Goal: Task Accomplishment & Management: Manage account settings

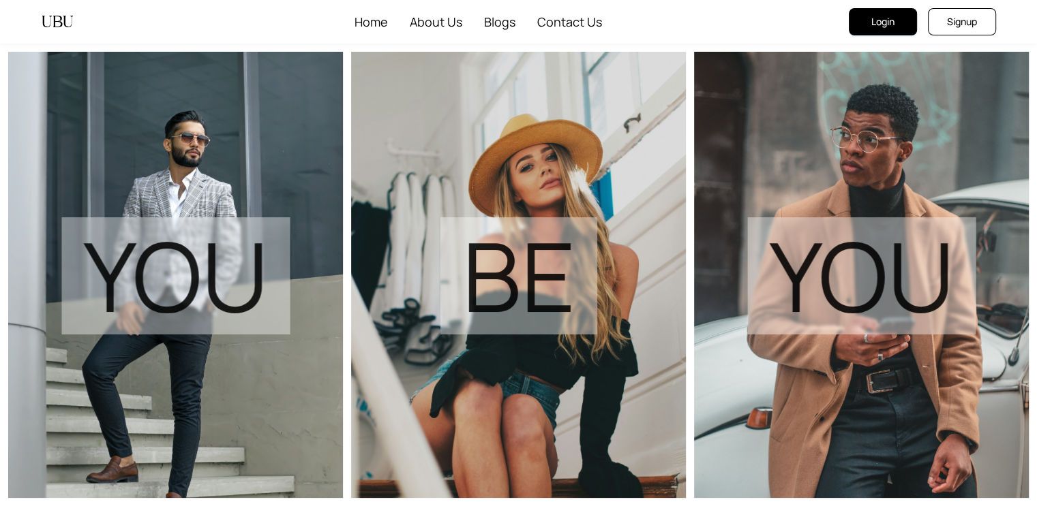
click at [898, 21] on button "Login" at bounding box center [883, 21] width 68 height 27
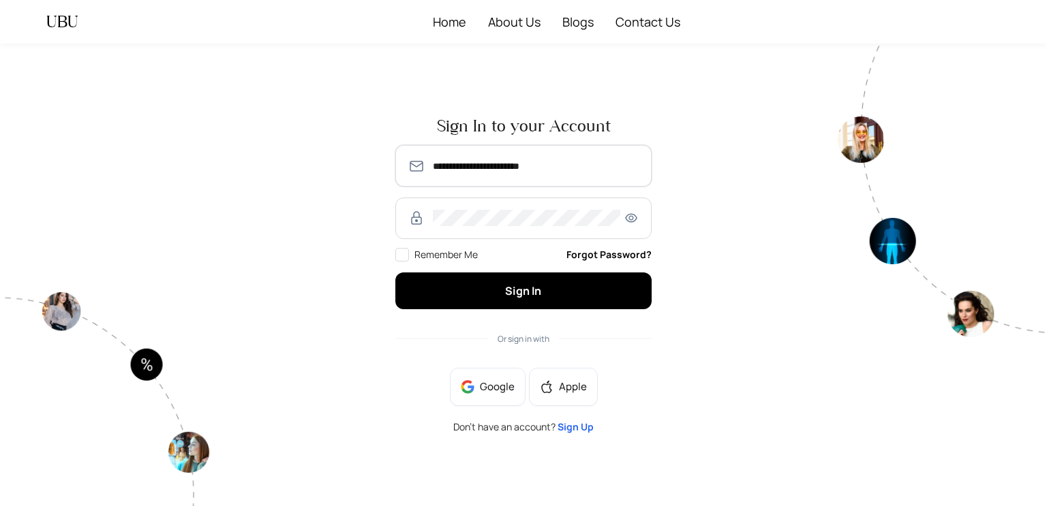
click at [469, 170] on input "**********" at bounding box center [536, 166] width 207 height 16
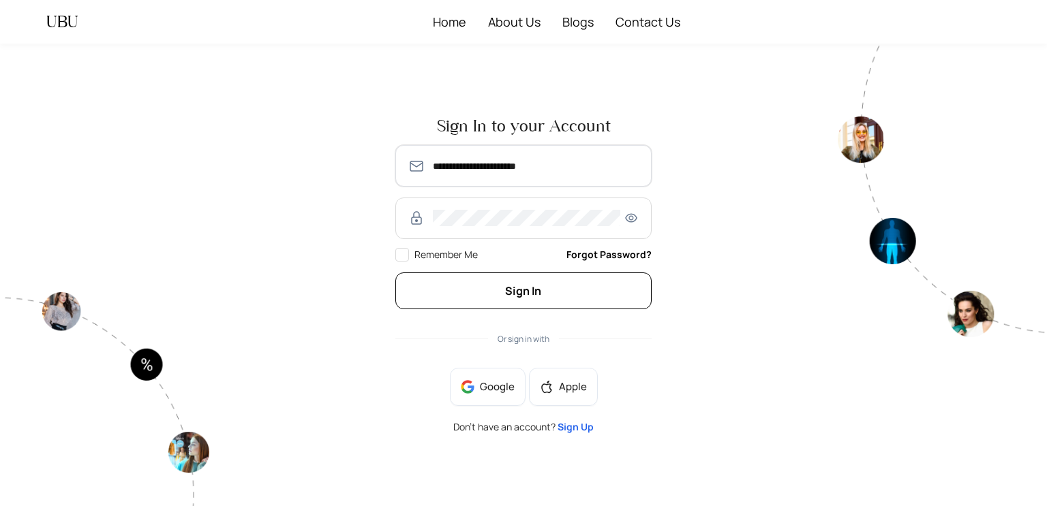
type input "**********"
click at [519, 288] on span "Sign In" at bounding box center [523, 291] width 36 height 15
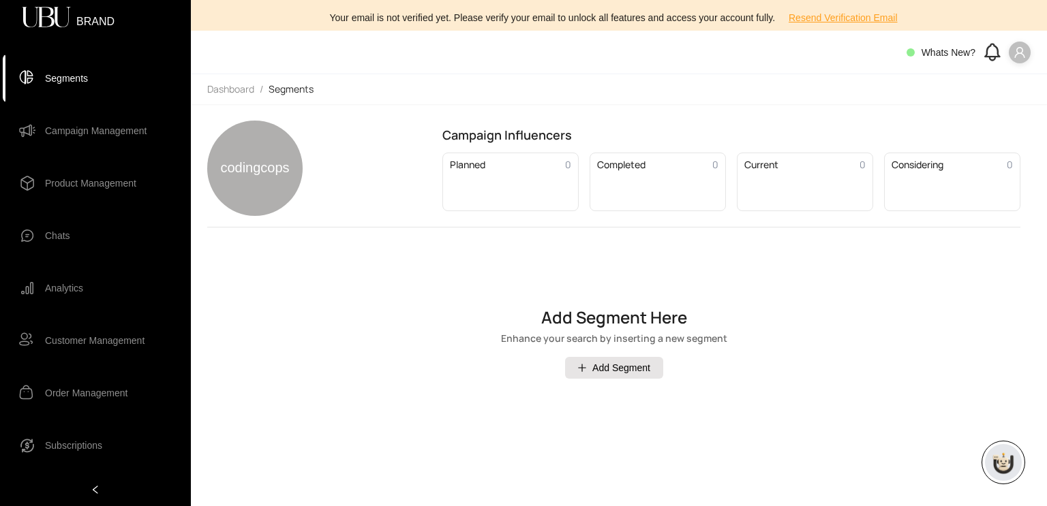
click at [1023, 53] on icon "user" at bounding box center [1020, 52] width 12 height 12
click at [447, 117] on main "codingcops Campaign Influencers Planned 0 Completed 0 Current 0 Considering 0 A…" at bounding box center [619, 305] width 856 height 402
click at [101, 83] on span "Segments" at bounding box center [105, 78] width 121 height 27
click at [342, 24] on div "Your email is not verified yet. Please verify your email to unlock all features…" at bounding box center [619, 18] width 840 height 22
click at [1014, 49] on icon "user" at bounding box center [1020, 52] width 12 height 12
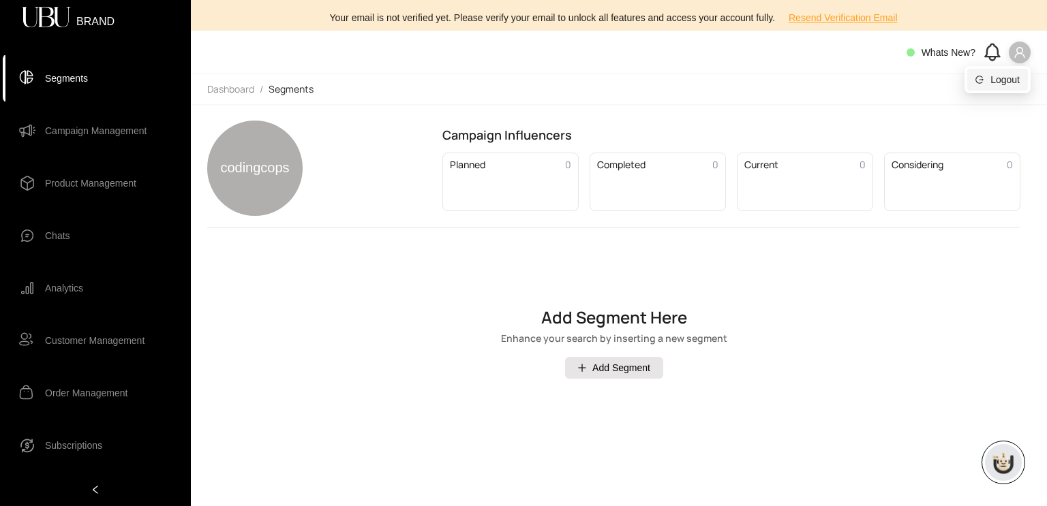
click at [990, 81] on span "Logout" at bounding box center [1004, 79] width 29 height 15
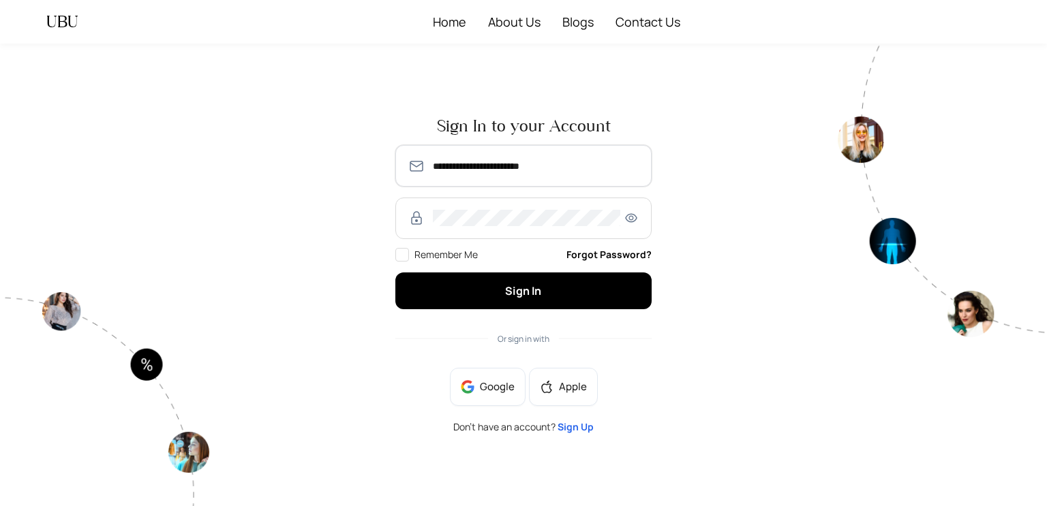
click at [532, 163] on input "**********" at bounding box center [536, 166] width 207 height 16
type input "**********"
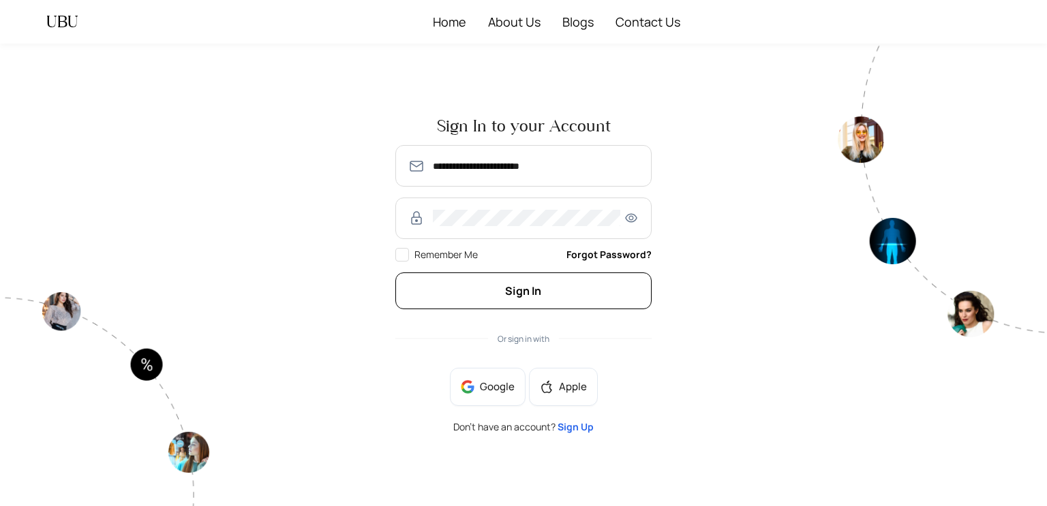
click at [575, 288] on button "Sign In" at bounding box center [523, 291] width 256 height 36
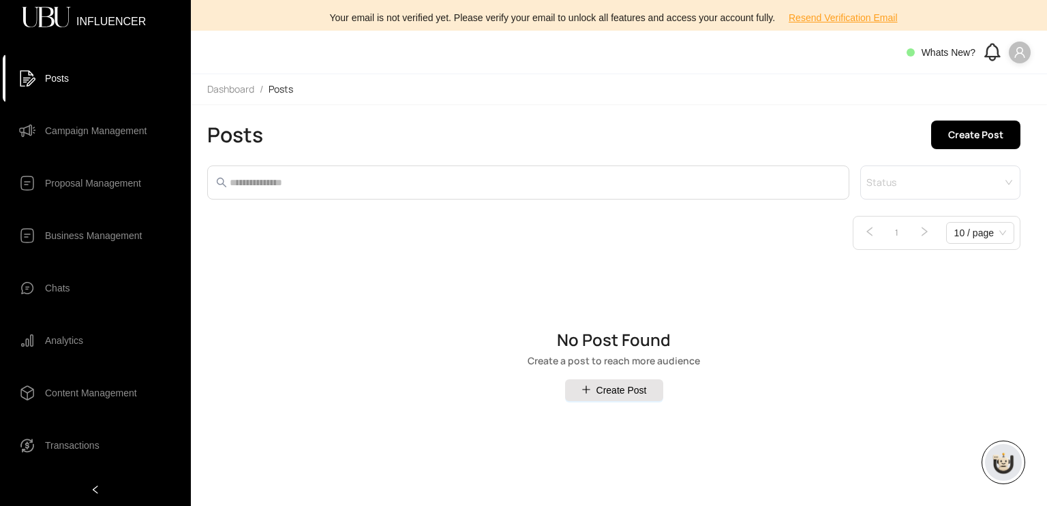
drag, startPoint x: 1018, startPoint y: 64, endPoint x: 1017, endPoint y: 50, distance: 14.3
click at [1017, 50] on header "Whats New?" at bounding box center [619, 53] width 856 height 44
click at [1017, 50] on icon "user" at bounding box center [1020, 52] width 12 height 12
click at [692, 201] on div "Posts Create Post Status 1 10 / page" at bounding box center [613, 185] width 813 height 129
click at [1022, 61] on span at bounding box center [1020, 53] width 22 height 22
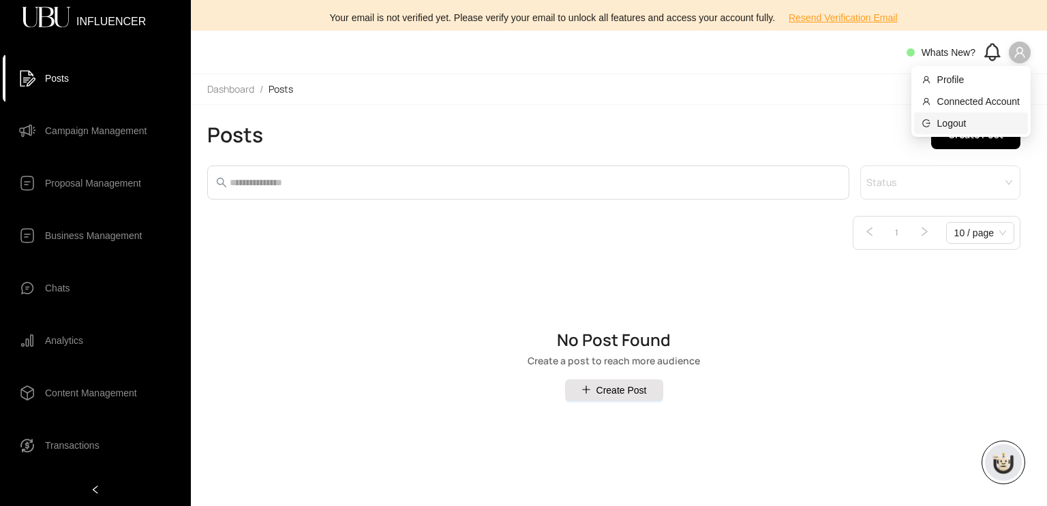
click at [996, 121] on span "Logout" at bounding box center [978, 123] width 82 height 15
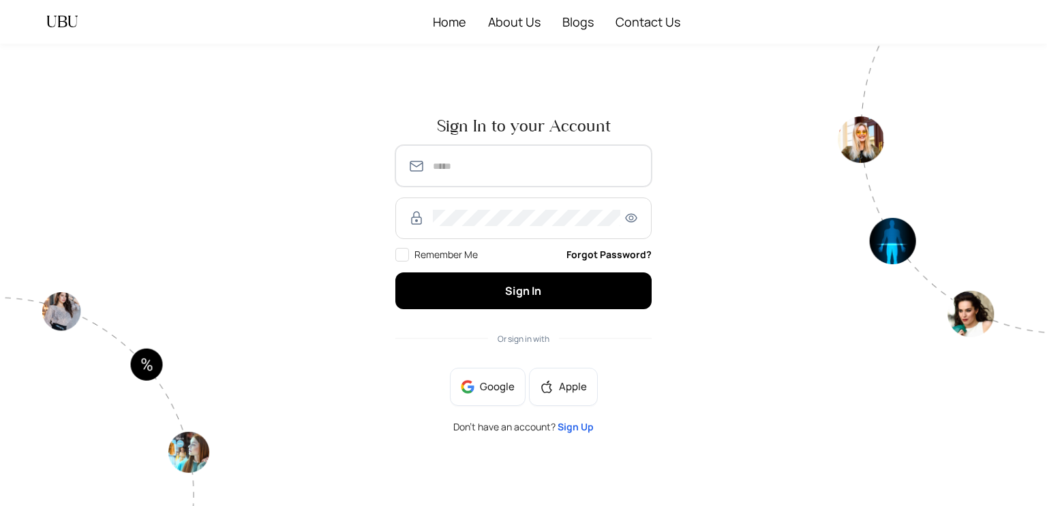
type input "**********"
click at [507, 385] on span "Google" at bounding box center [497, 387] width 35 height 15
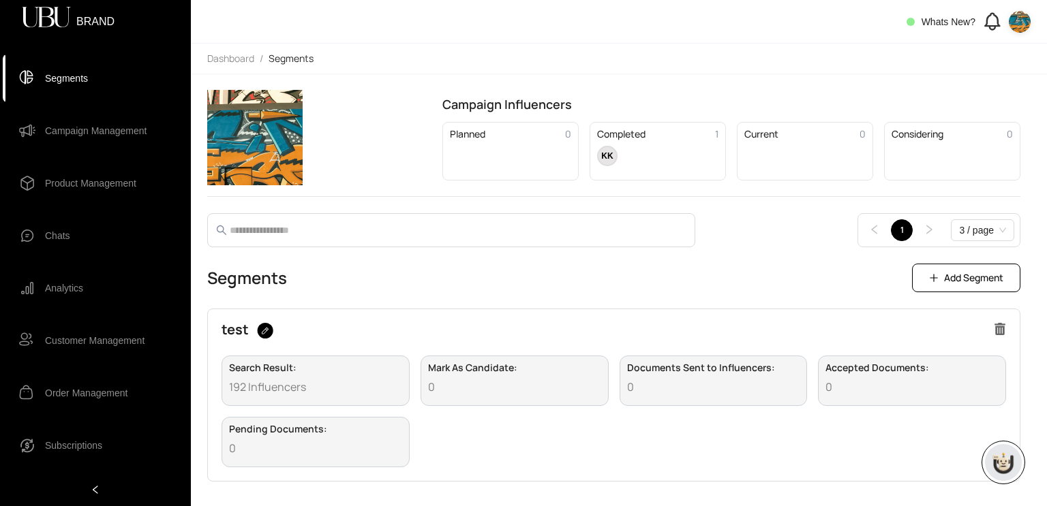
click at [837, 348] on div "test" at bounding box center [614, 336] width 785 height 27
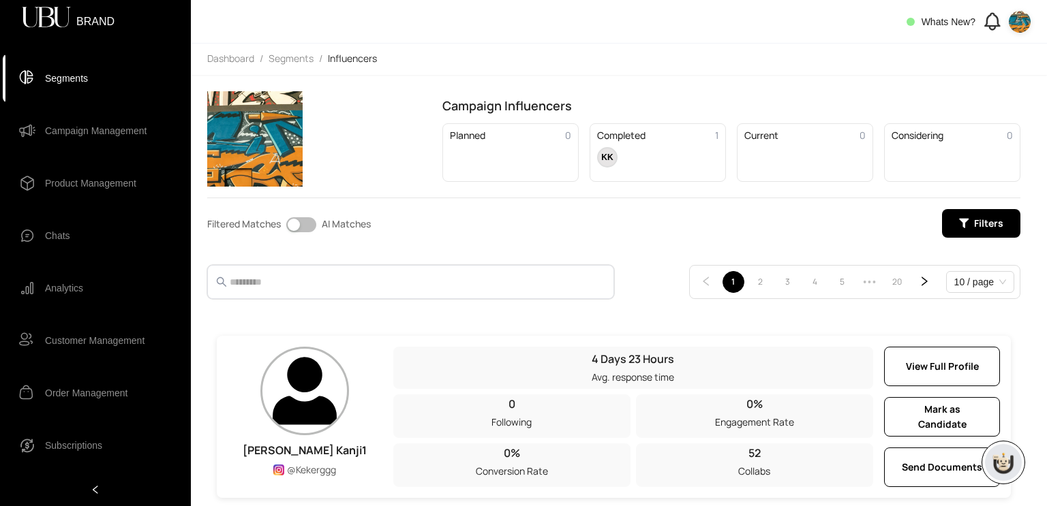
click at [259, 281] on input "text" at bounding box center [409, 282] width 359 height 16
paste input "**********"
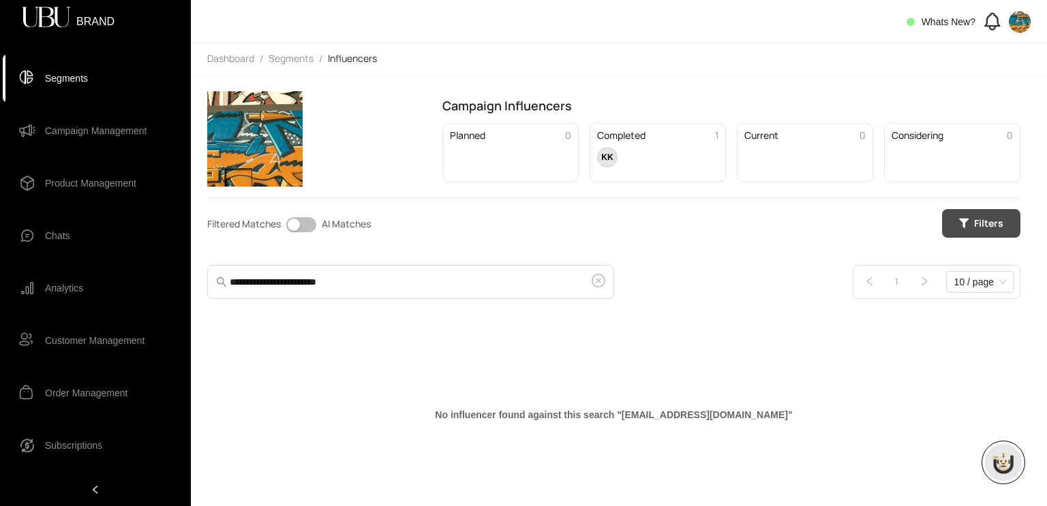
click at [981, 212] on button "Filters" at bounding box center [981, 223] width 78 height 29
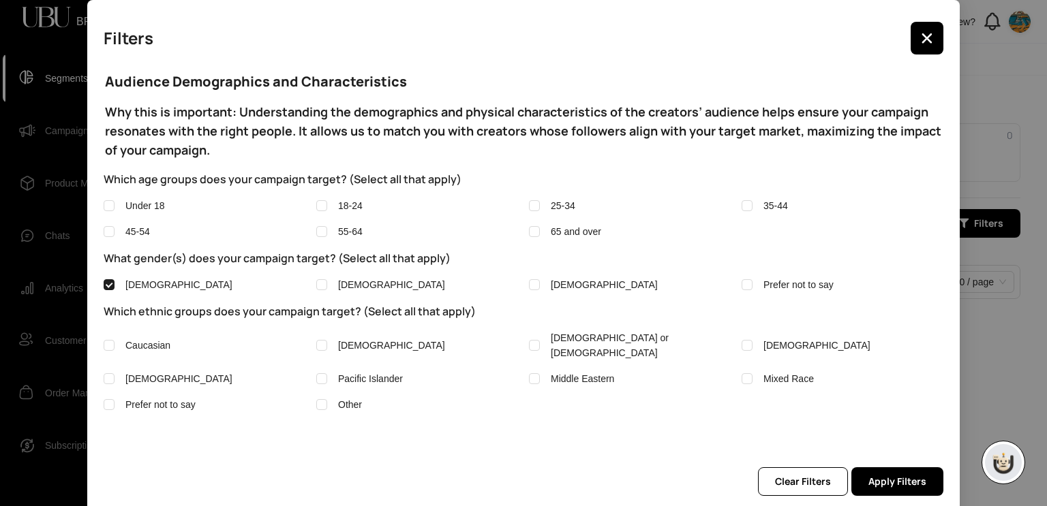
click at [151, 290] on label "Male" at bounding box center [205, 284] width 202 height 15
click at [870, 477] on span "Apply Filters" at bounding box center [897, 481] width 58 height 15
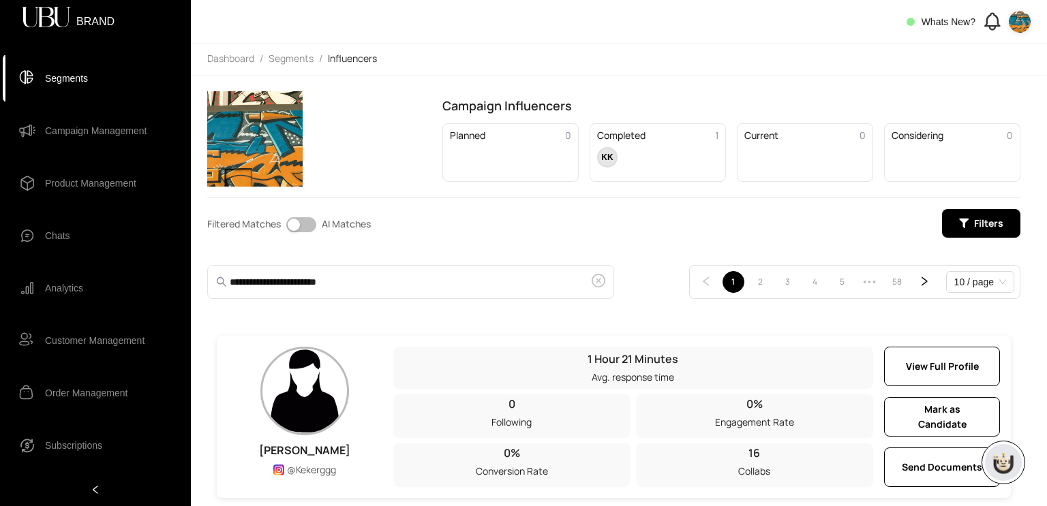
click at [426, 269] on span "**********" at bounding box center [410, 282] width 407 height 34
click at [453, 277] on input "**********" at bounding box center [409, 282] width 359 height 16
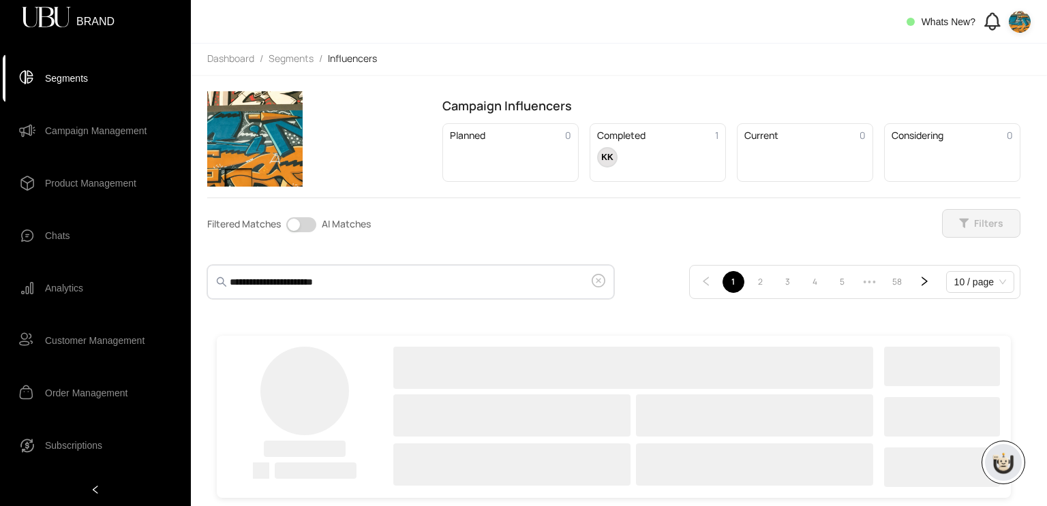
type input "**********"
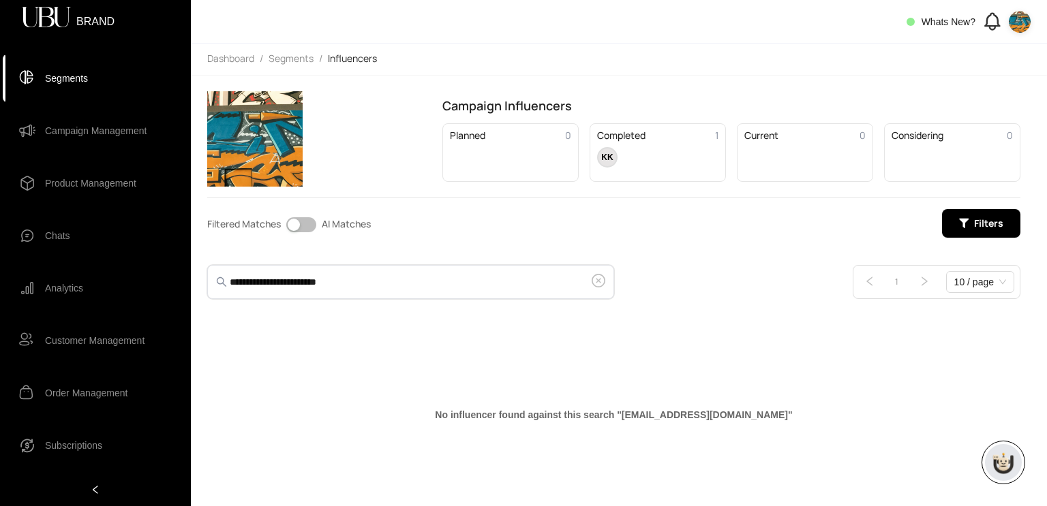
click at [437, 286] on input "**********" at bounding box center [409, 282] width 359 height 16
click at [949, 224] on button "Filters" at bounding box center [981, 223] width 78 height 29
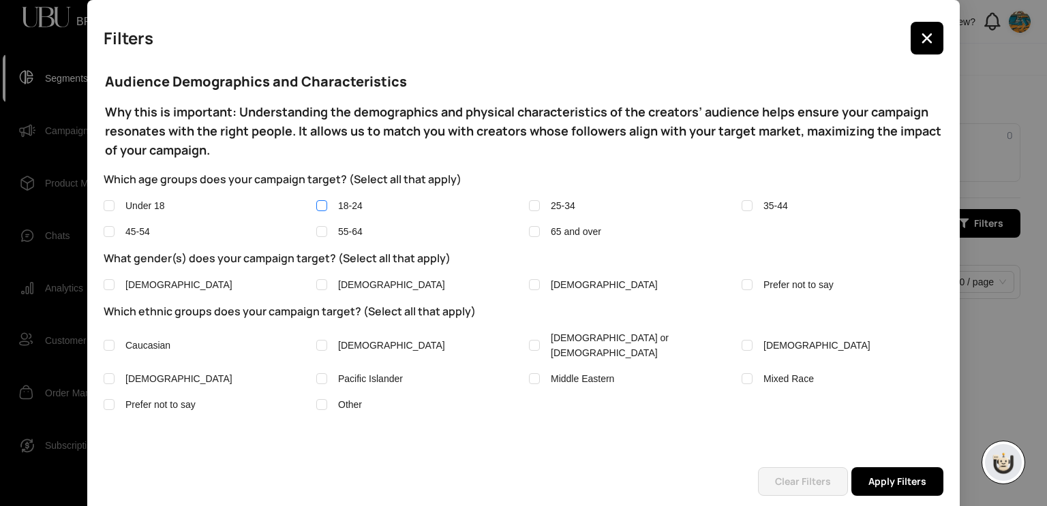
click at [339, 207] on span "18-24" at bounding box center [350, 205] width 25 height 11
click at [891, 482] on span "Apply Filters" at bounding box center [897, 481] width 58 height 15
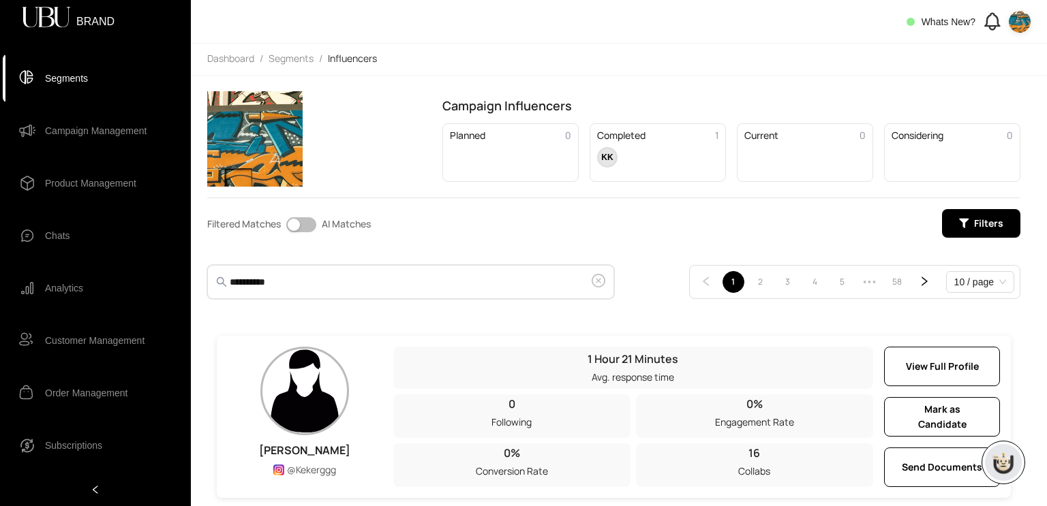
click at [485, 286] on input "**********" at bounding box center [409, 282] width 359 height 16
click at [316, 277] on input "***" at bounding box center [409, 282] width 359 height 16
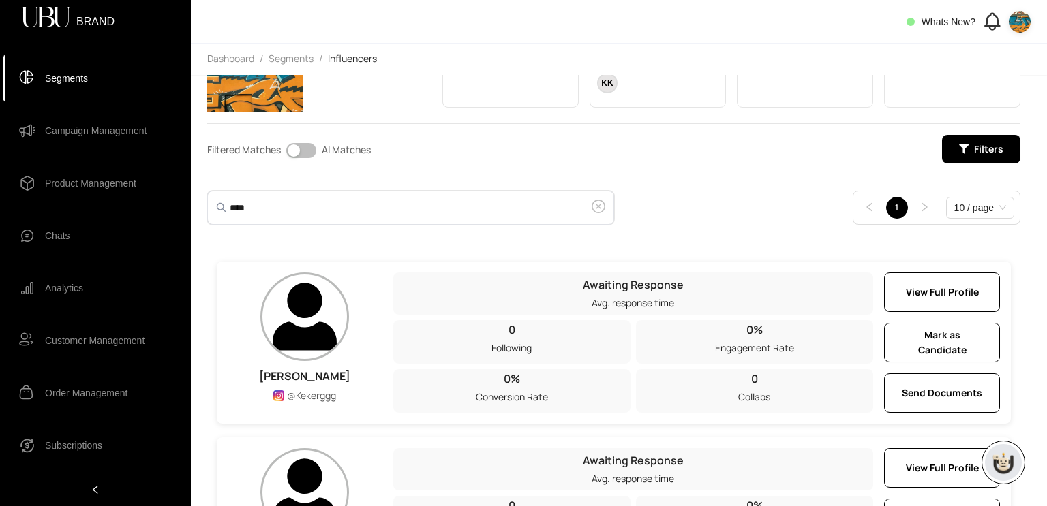
scroll to position [172, 0]
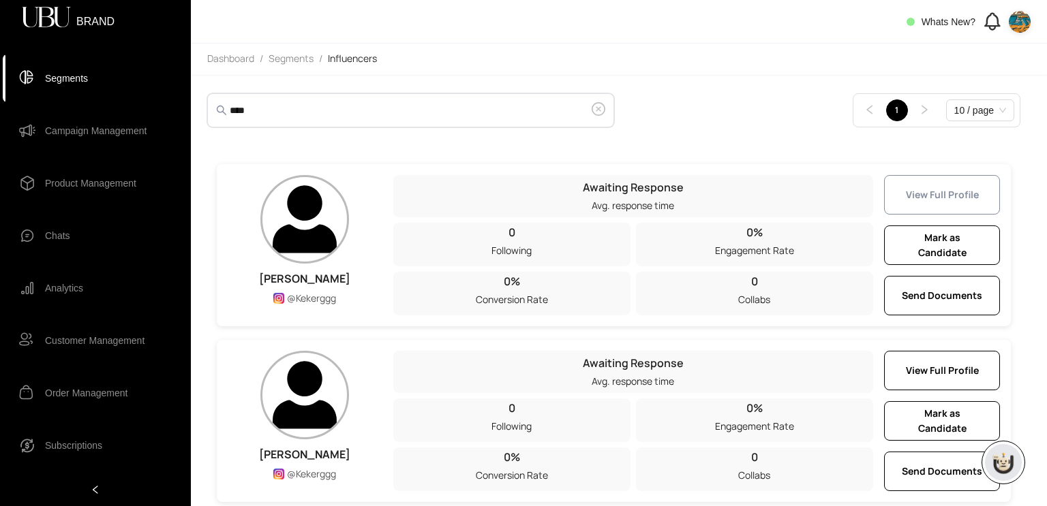
type input "****"
click at [913, 185] on button "View Full Profile" at bounding box center [942, 195] width 116 height 40
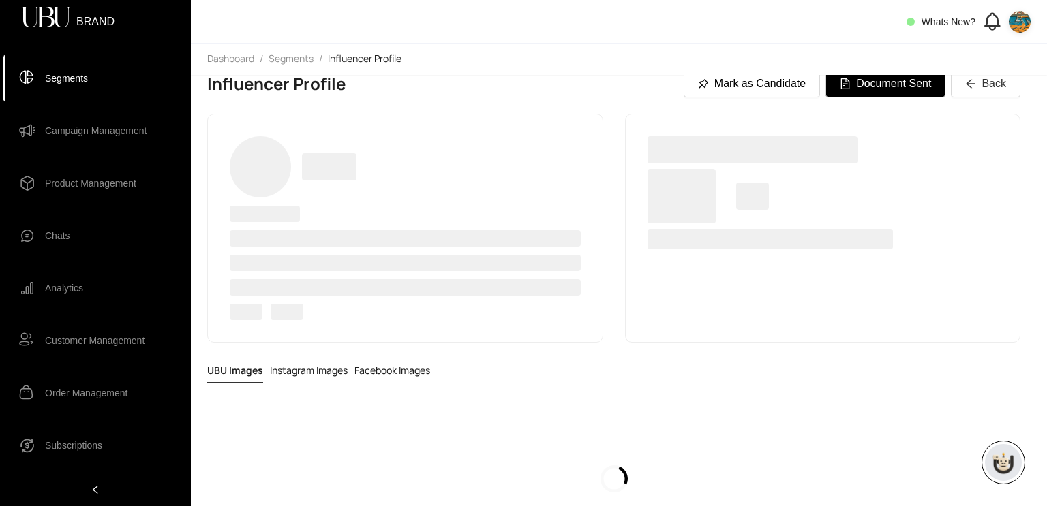
scroll to position [5, 0]
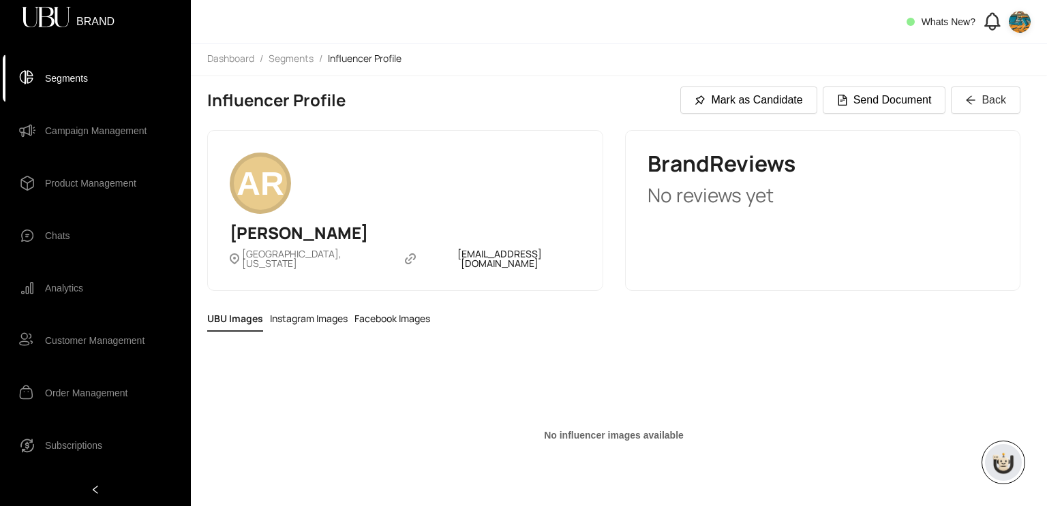
click at [418, 254] on span "ali.riaz+6@codingcops.com" at bounding box center [499, 258] width 162 height 19
click at [297, 63] on link "Segments" at bounding box center [291, 59] width 50 height 15
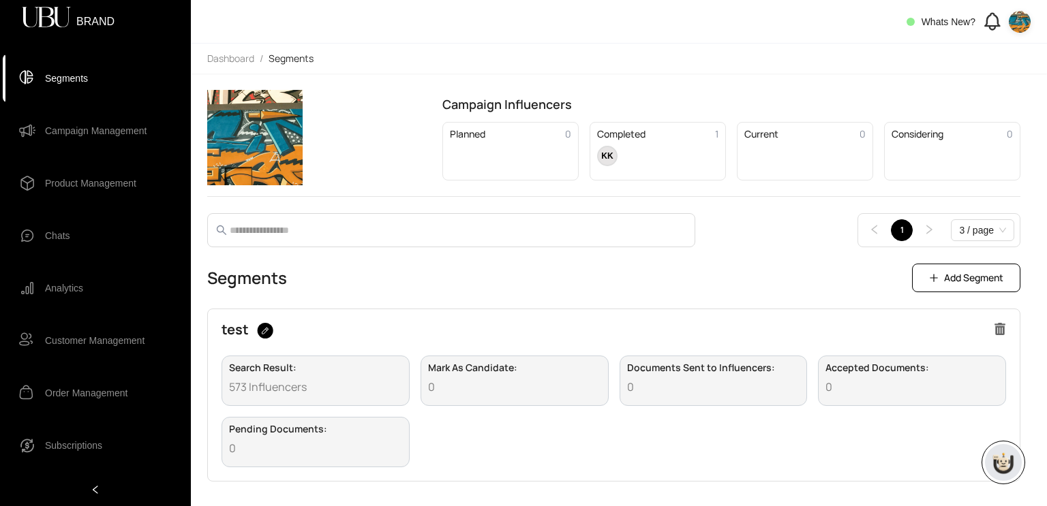
click at [461, 325] on div "test" at bounding box center [614, 336] width 785 height 27
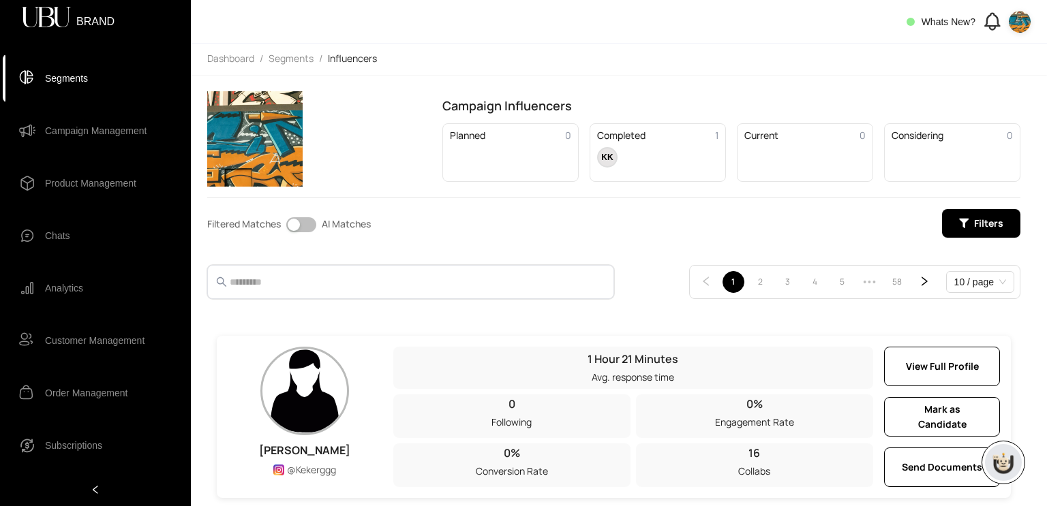
click at [472, 277] on input "text" at bounding box center [409, 282] width 359 height 16
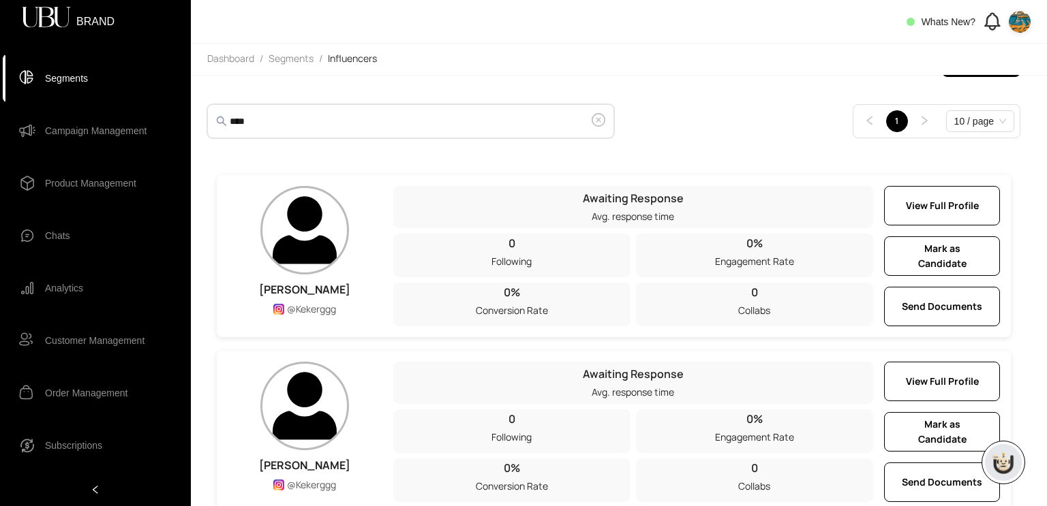
scroll to position [172, 0]
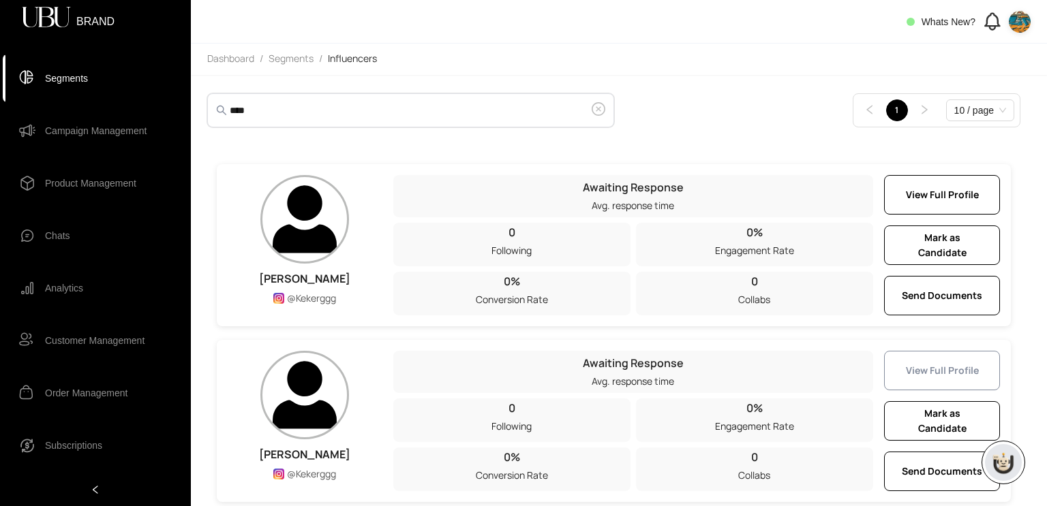
type input "****"
click at [948, 376] on button "View Full Profile" at bounding box center [942, 371] width 116 height 40
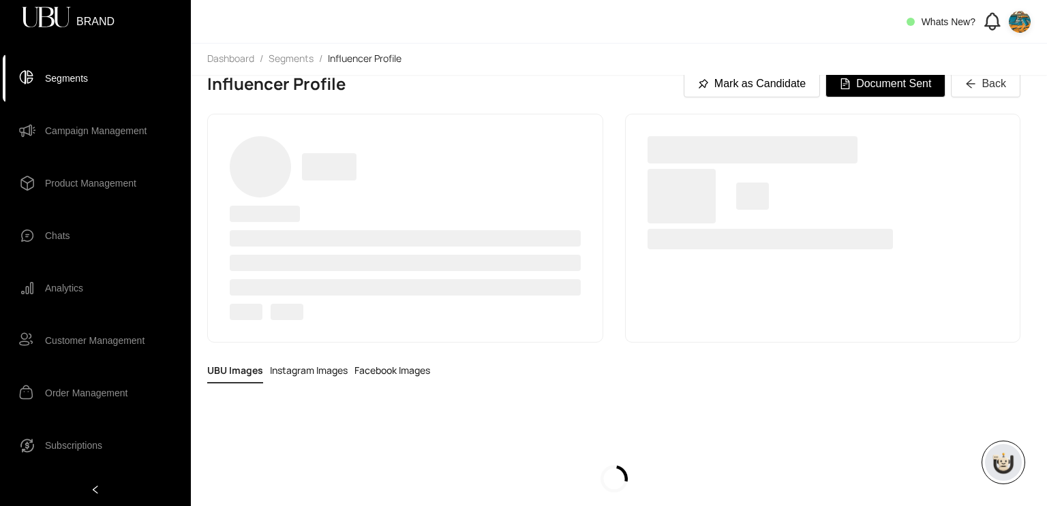
scroll to position [5, 0]
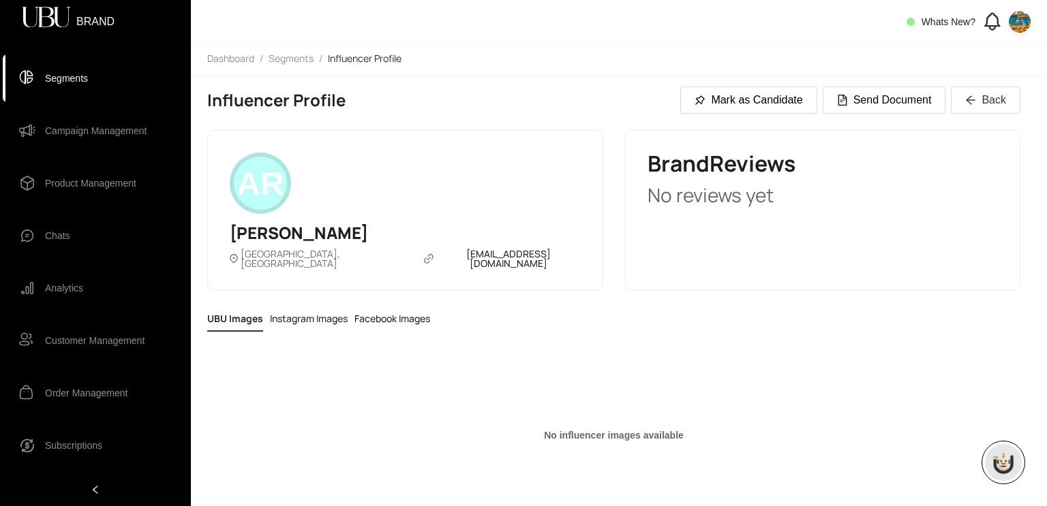
click at [436, 258] on span "[EMAIL_ADDRESS][DOMAIN_NAME]" at bounding box center [508, 258] width 144 height 19
click at [325, 288] on div "Influencer Profile Mark as Candidate Send Document Back AR ali riaz lahore , Be…" at bounding box center [613, 303] width 813 height 433
click at [991, 102] on span "Back" at bounding box center [993, 99] width 25 height 17
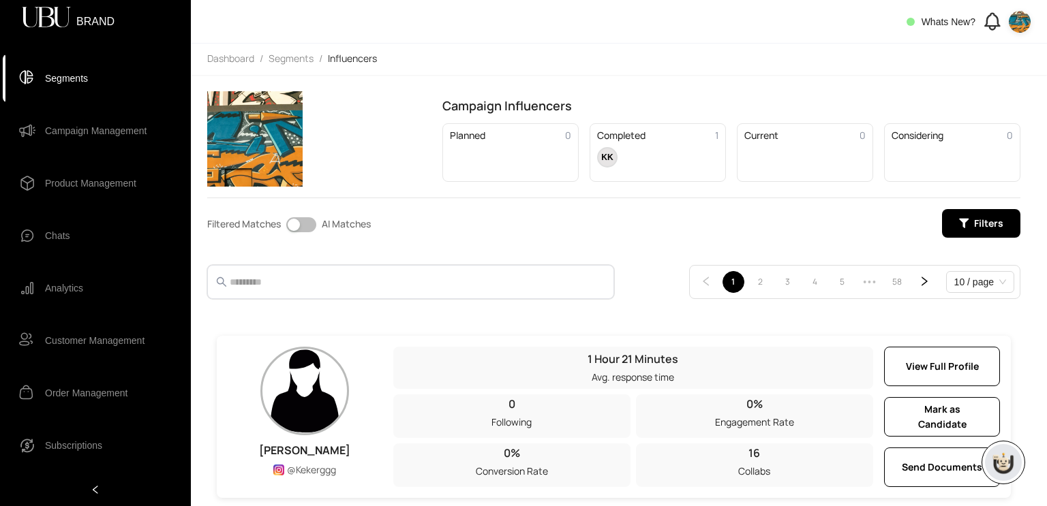
click at [569, 285] on input "text" at bounding box center [409, 282] width 359 height 16
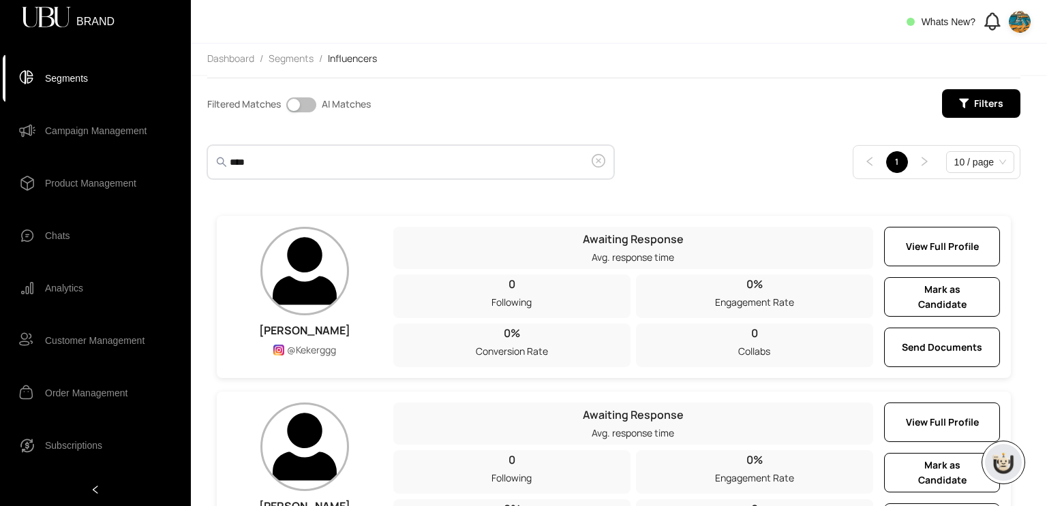
scroll to position [172, 0]
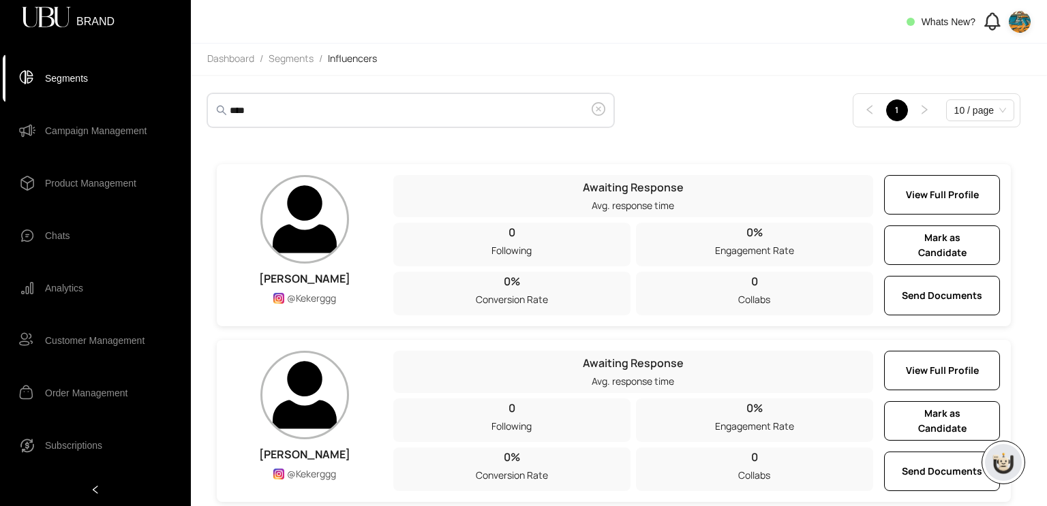
type input "****"
click at [964, 382] on button "View Full Profile" at bounding box center [942, 371] width 116 height 40
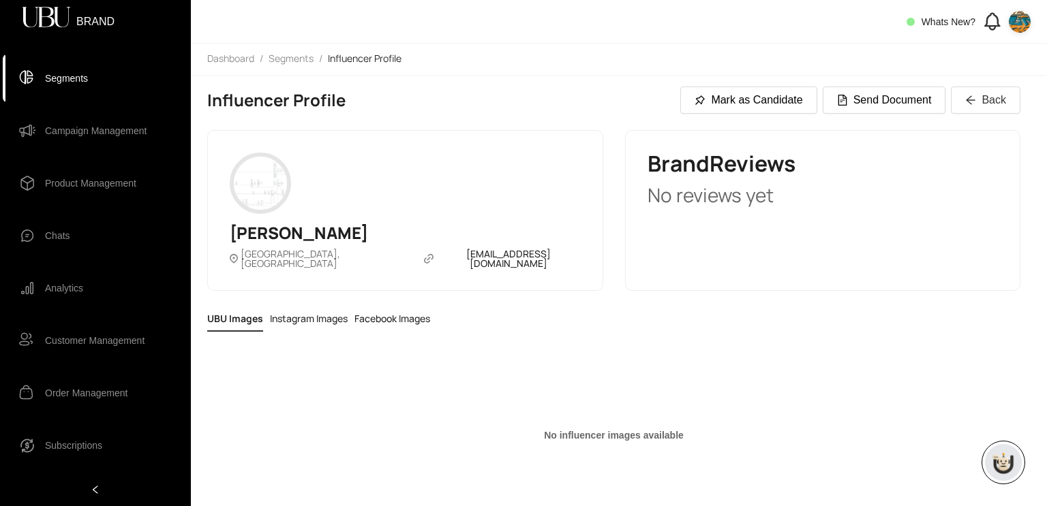
scroll to position [10, 0]
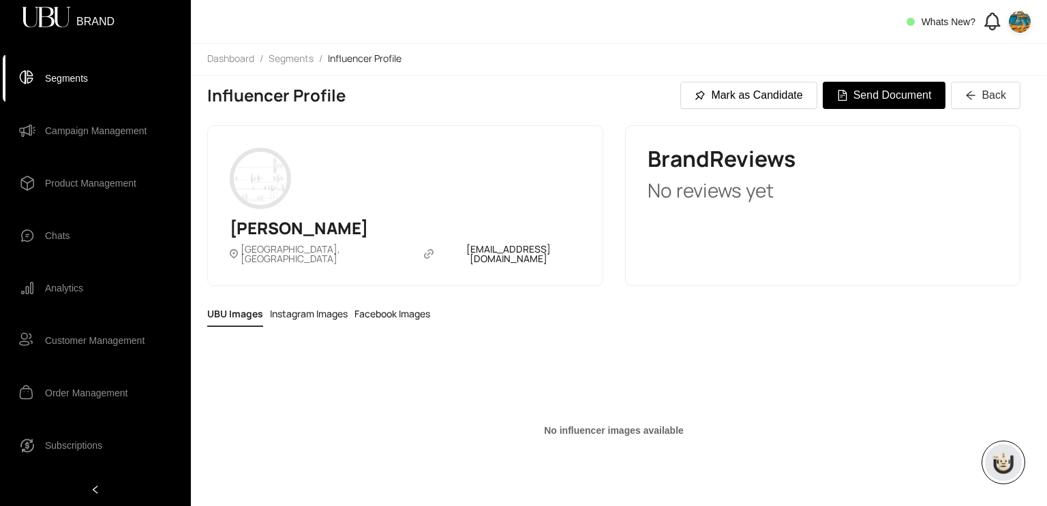
click at [859, 94] on span "Send Document" at bounding box center [892, 95] width 78 height 17
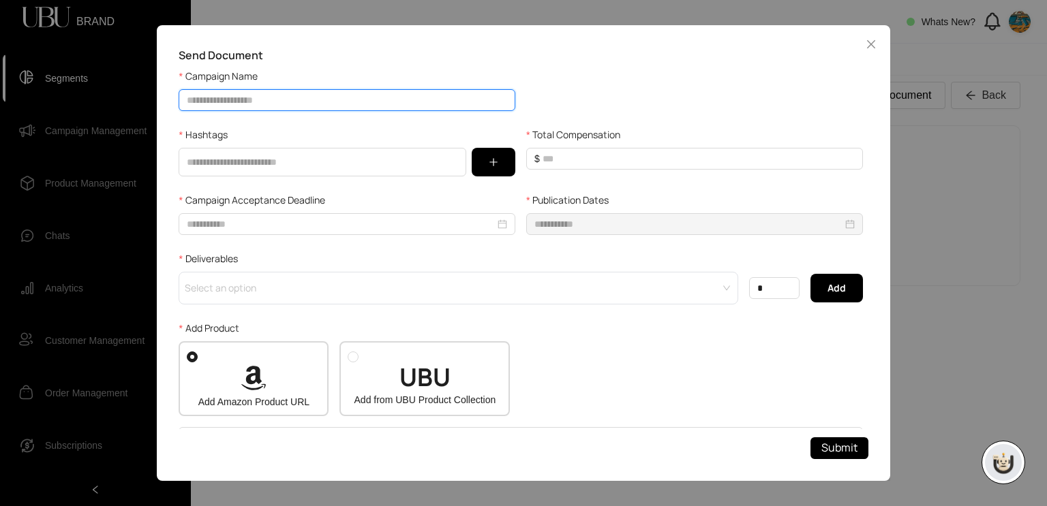
click at [279, 108] on input "Campaign Name" at bounding box center [347, 100] width 337 height 22
type input "****"
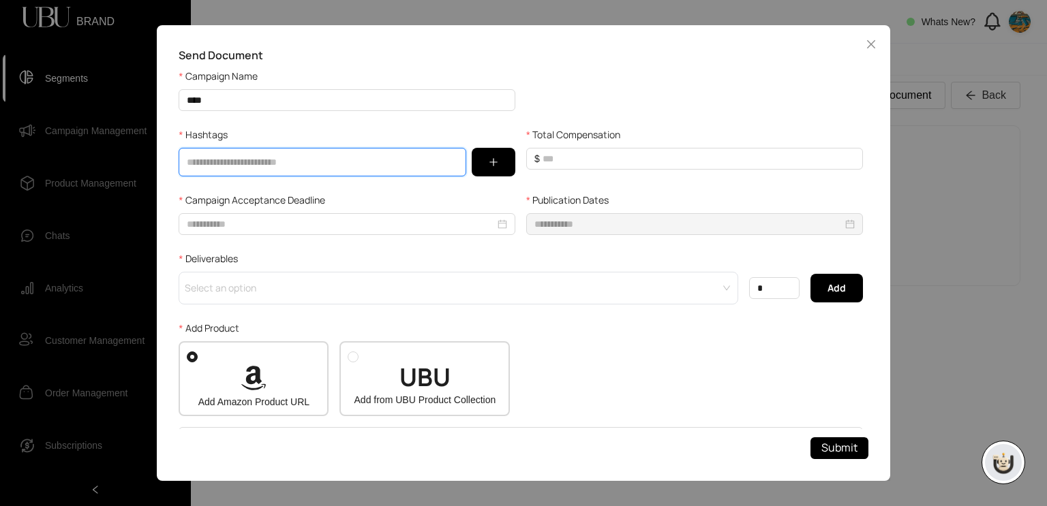
click at [299, 171] on input "text" at bounding box center [323, 162] width 288 height 29
type input "***"
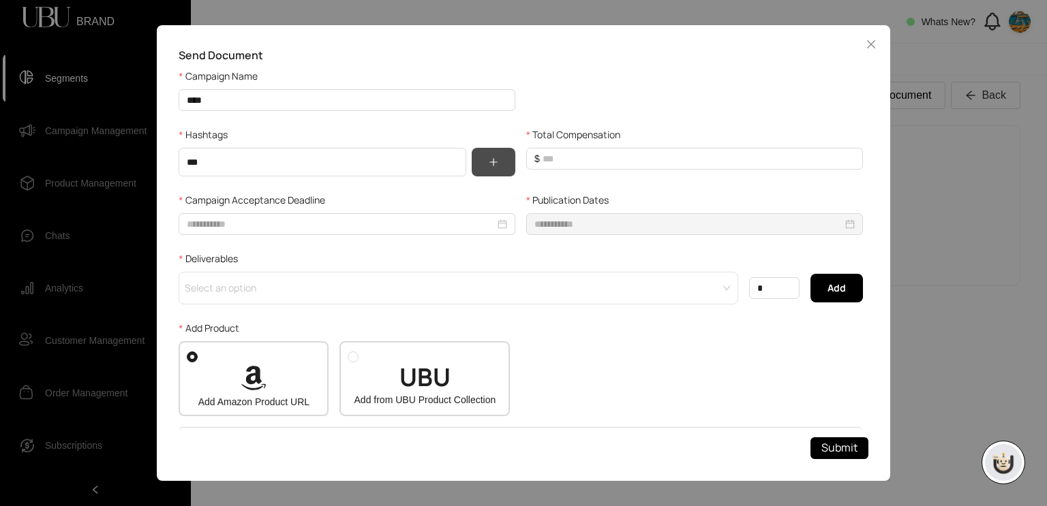
click at [505, 174] on button "button" at bounding box center [494, 162] width 44 height 29
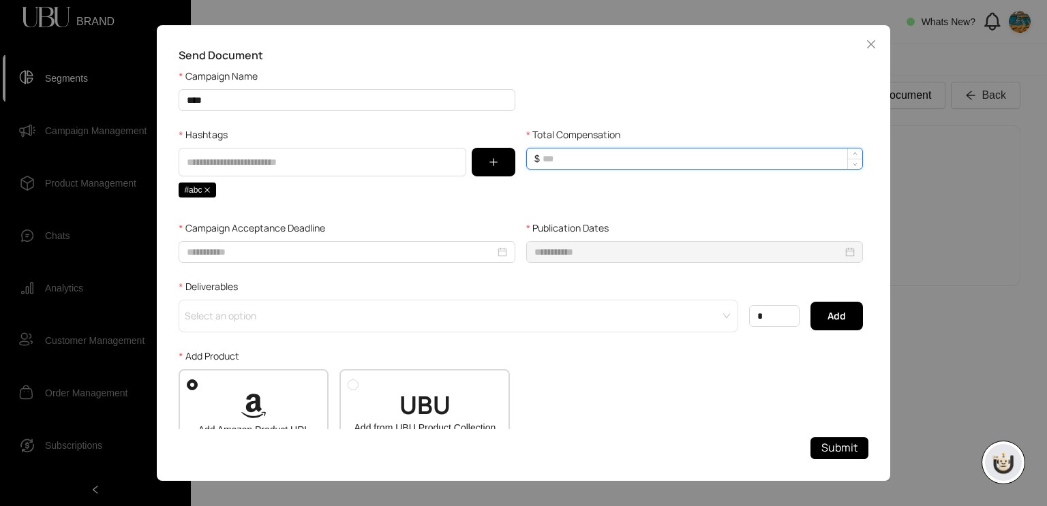
click at [575, 169] on input "Total Compensation" at bounding box center [703, 159] width 320 height 20
type input "***"
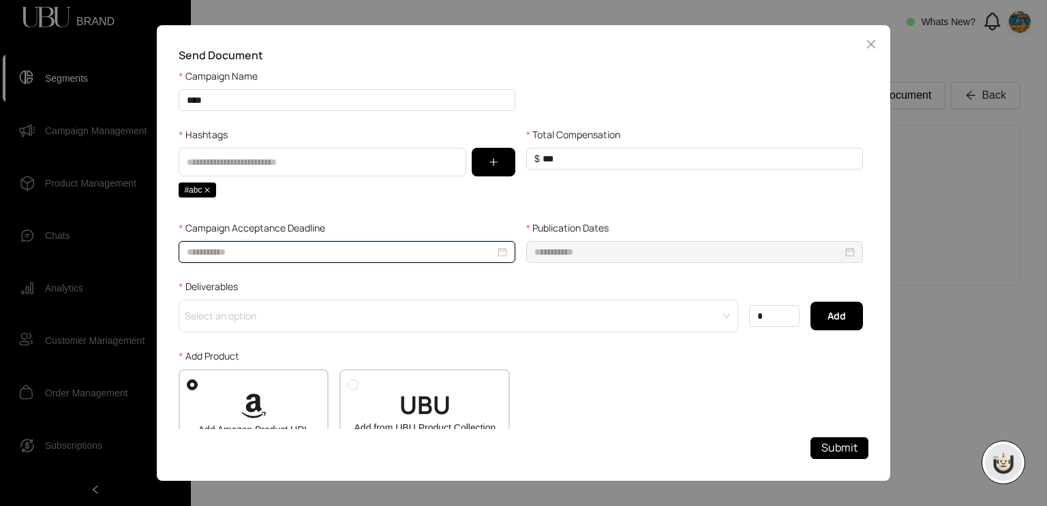
click at [474, 260] on input "Campaign Acceptance Deadline" at bounding box center [341, 252] width 308 height 15
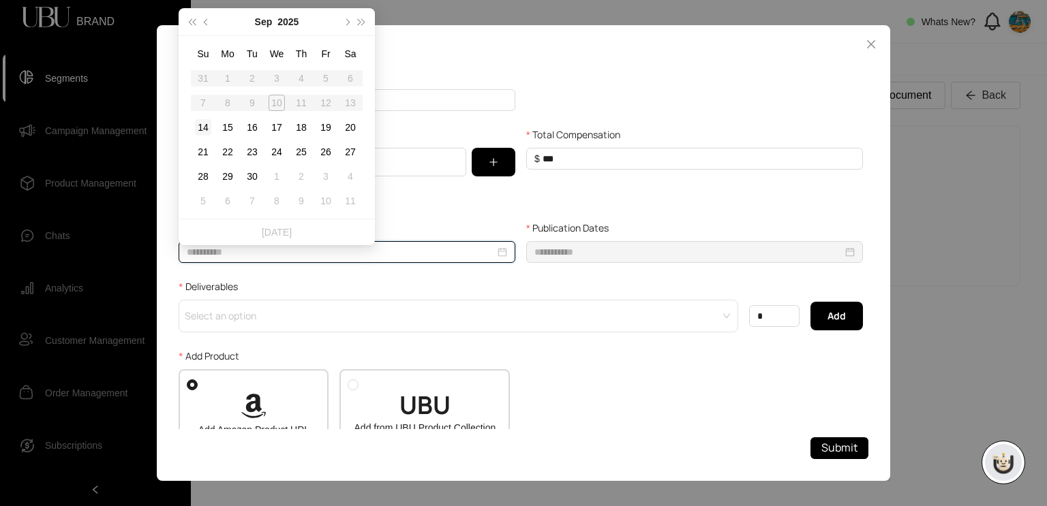
type input "**********"
click at [196, 133] on div "14" at bounding box center [203, 127] width 16 height 16
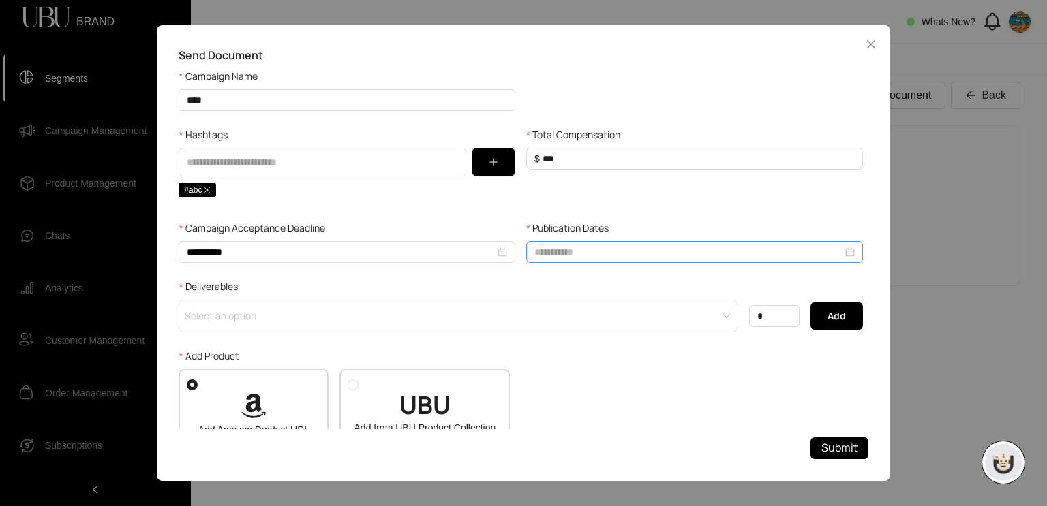
click at [559, 251] on div at bounding box center [694, 252] width 337 height 22
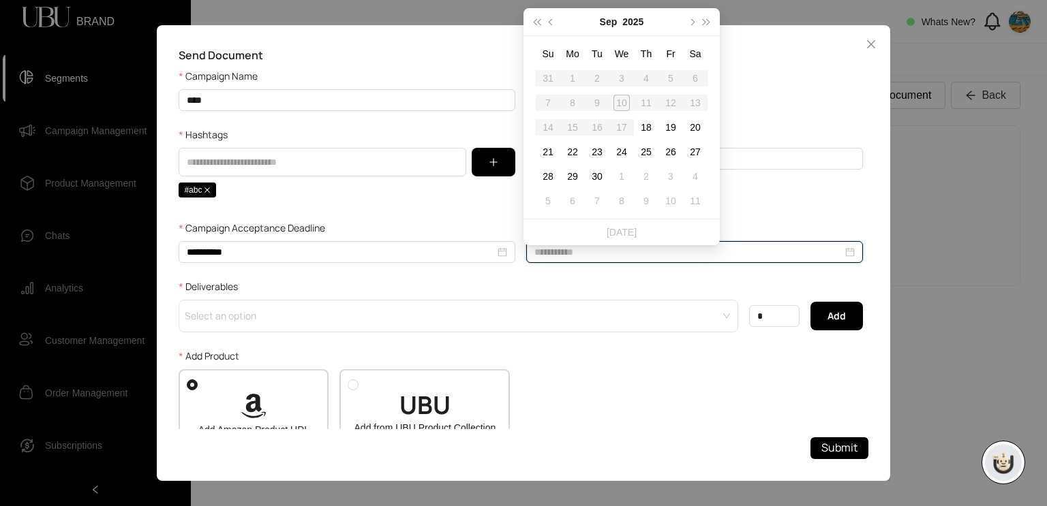
type input "**********"
click at [653, 132] on div "18" at bounding box center [646, 127] width 16 height 16
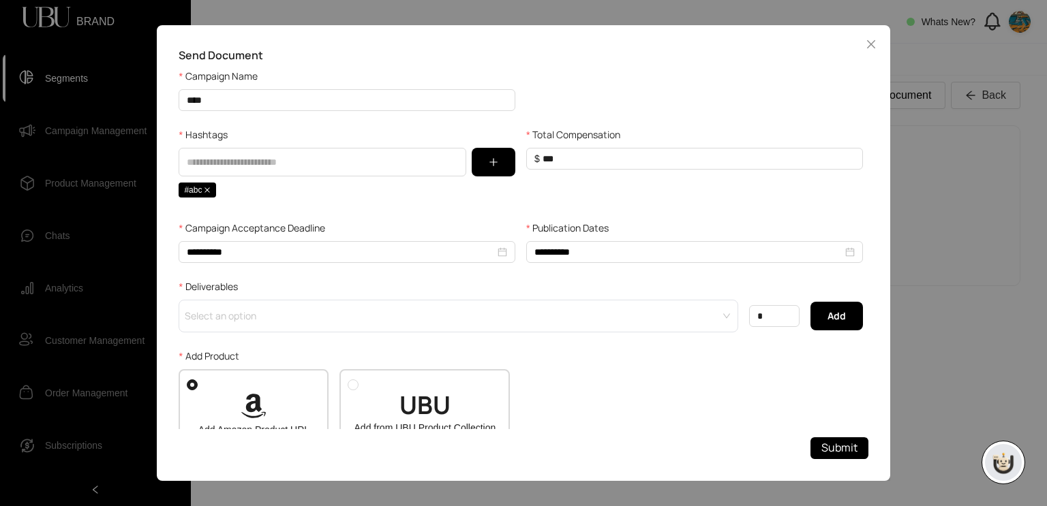
click at [429, 332] on span at bounding box center [454, 316] width 534 height 31
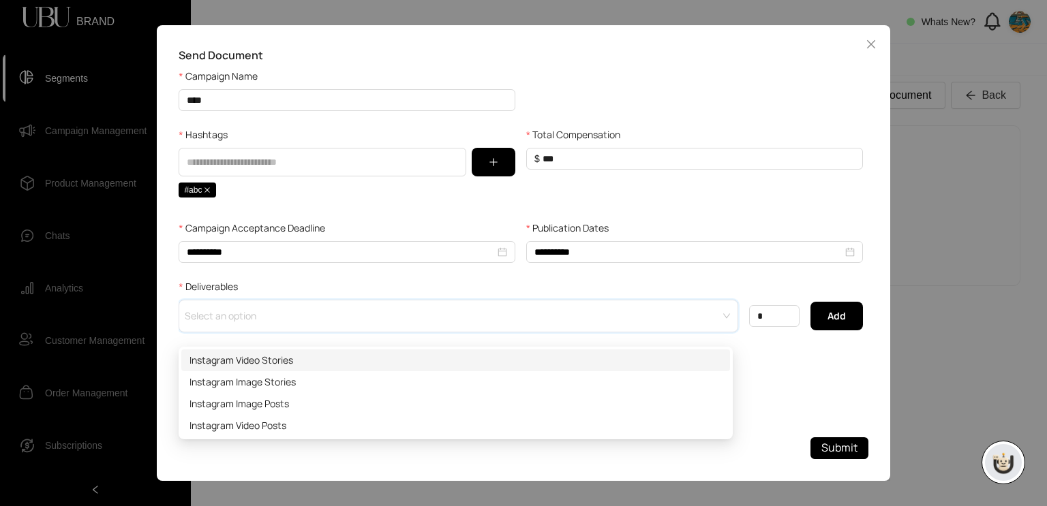
click at [382, 363] on div "Instagram Video Stories" at bounding box center [455, 360] width 532 height 15
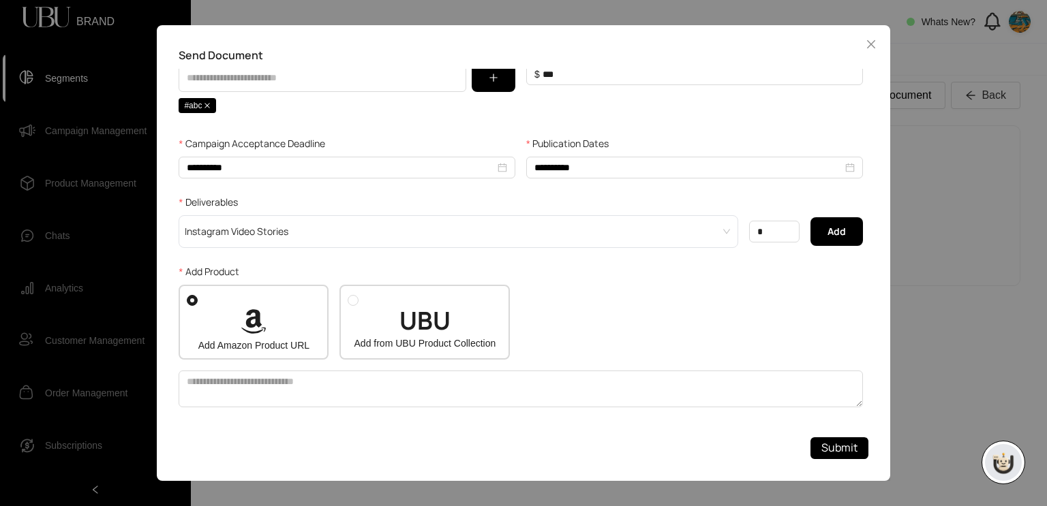
click at [382, 351] on span "Add from UBU Product Collection" at bounding box center [425, 343] width 142 height 15
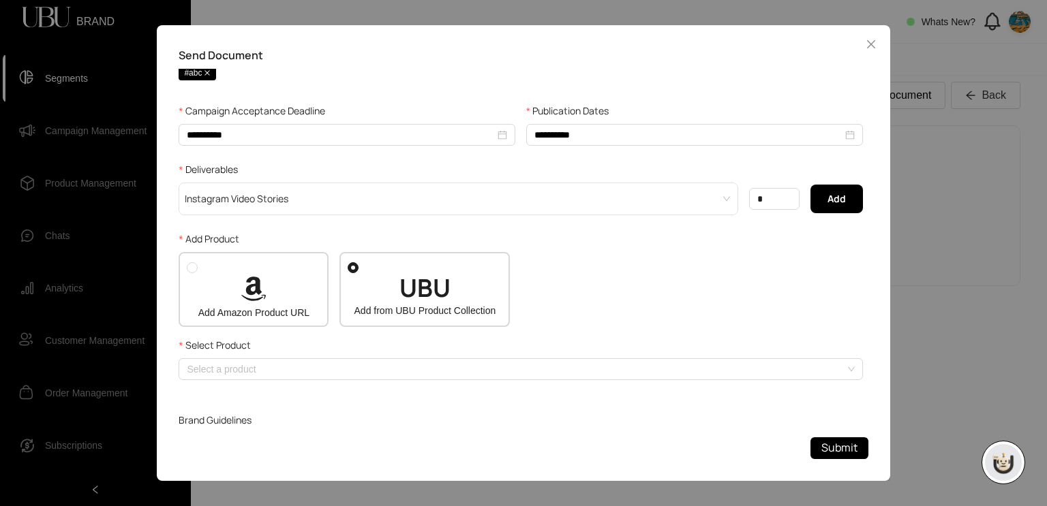
click at [382, 359] on div "Select Product" at bounding box center [521, 348] width 684 height 20
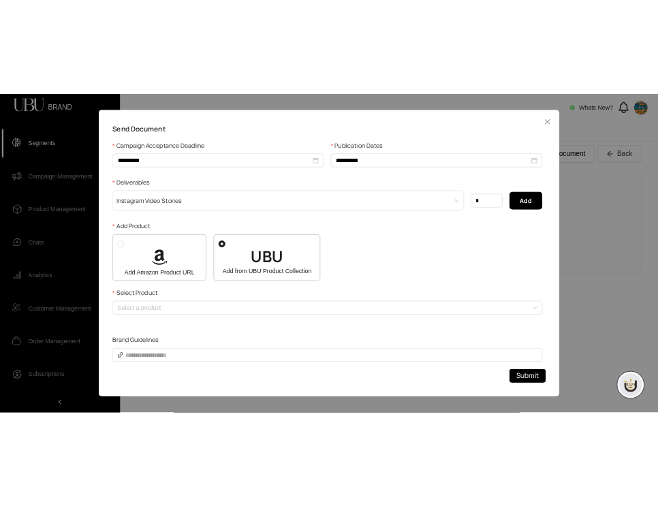
scroll to position [164, 0]
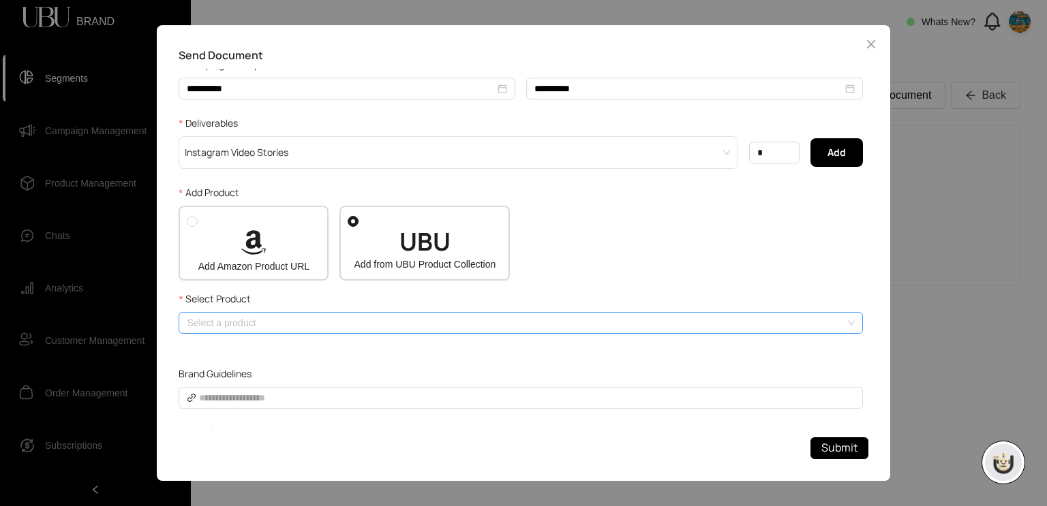
click at [363, 333] on input "search" at bounding box center [516, 323] width 659 height 20
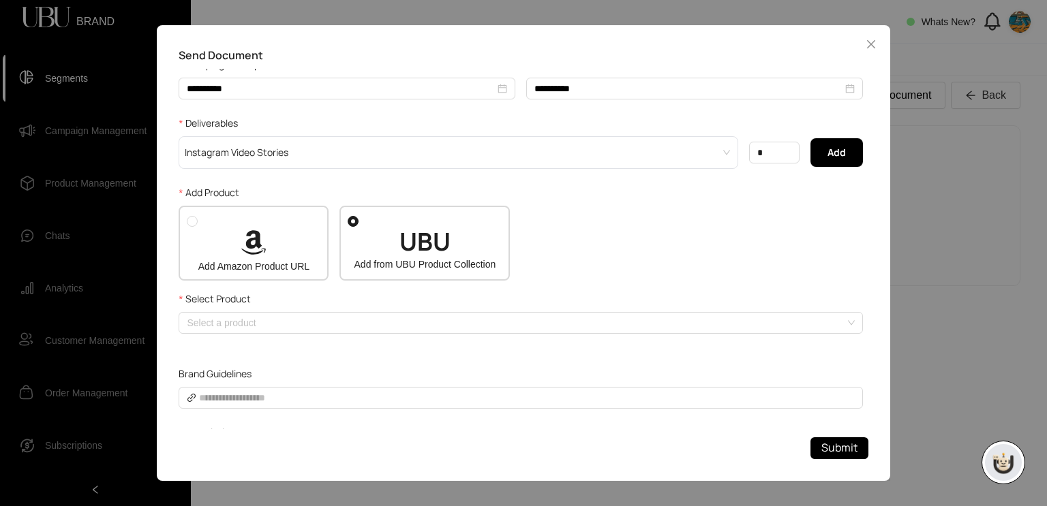
click at [414, 305] on div "Select Product" at bounding box center [521, 302] width 684 height 20
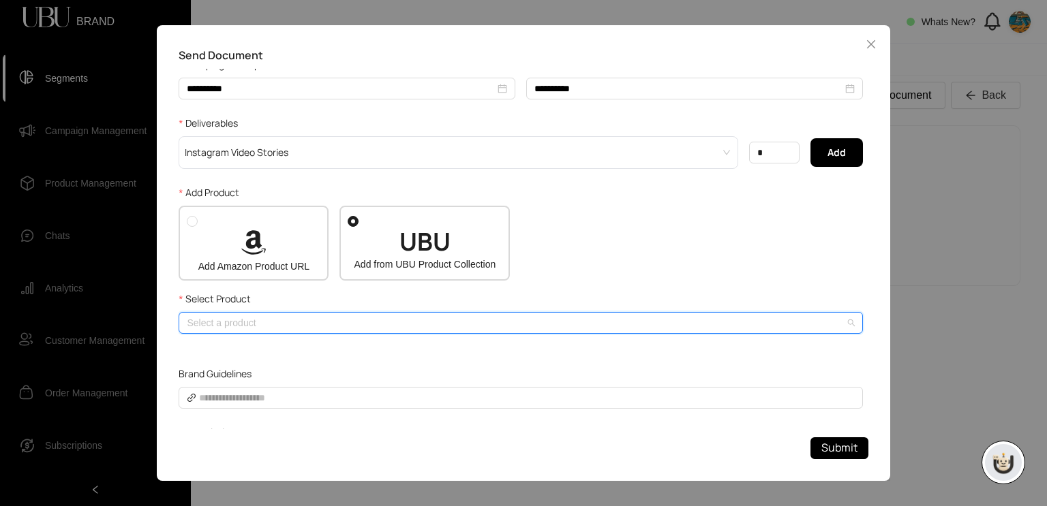
click at [417, 333] on input "search" at bounding box center [516, 323] width 659 height 20
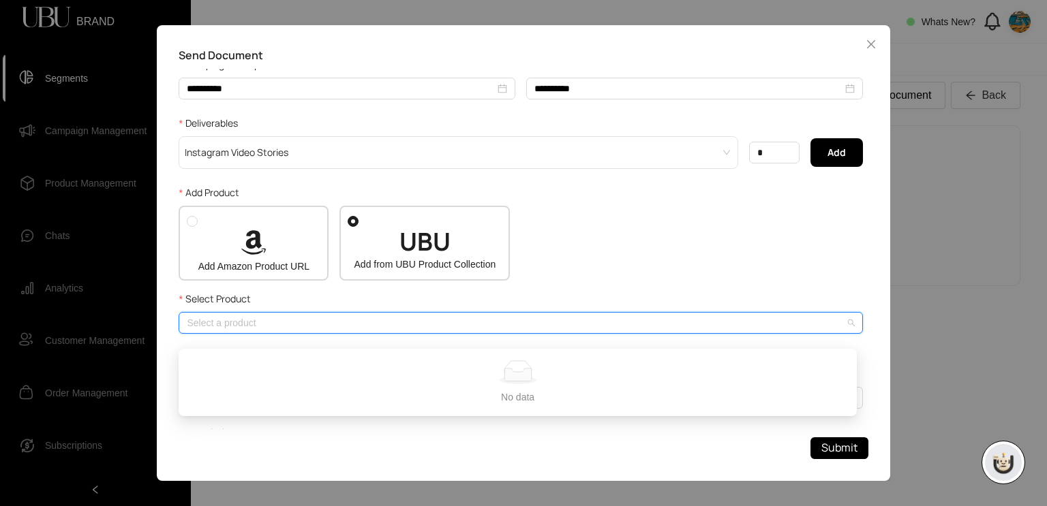
click at [289, 274] on span "Add Amazon Product URL" at bounding box center [253, 266] width 111 height 15
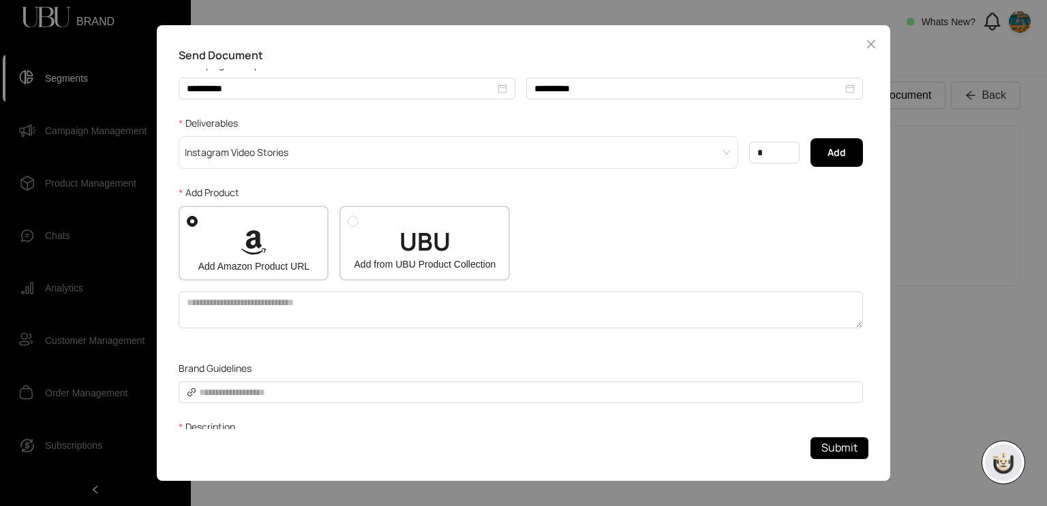
click at [393, 272] on span "Add from UBU Product Collection" at bounding box center [425, 264] width 142 height 15
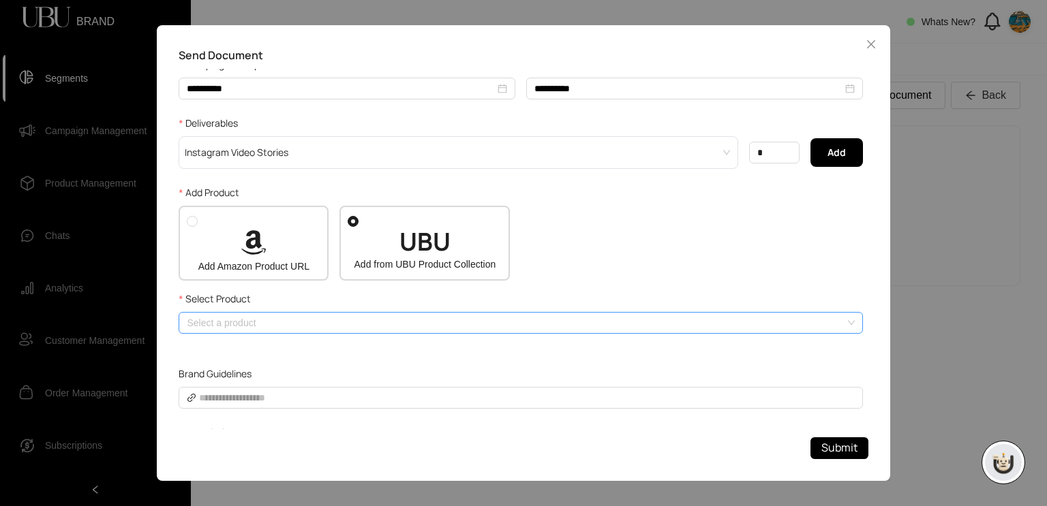
click at [400, 333] on input "search" at bounding box center [516, 323] width 659 height 20
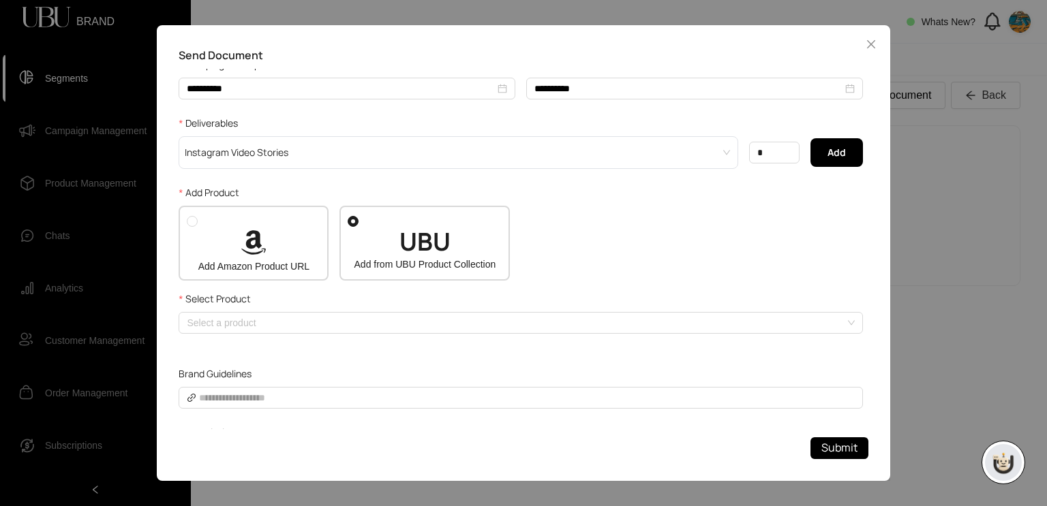
click at [237, 249] on div "Add Amazon Product URL" at bounding box center [254, 251] width 134 height 45
click at [378, 255] on div "UBU Add from UBU Product Collection" at bounding box center [425, 251] width 154 height 44
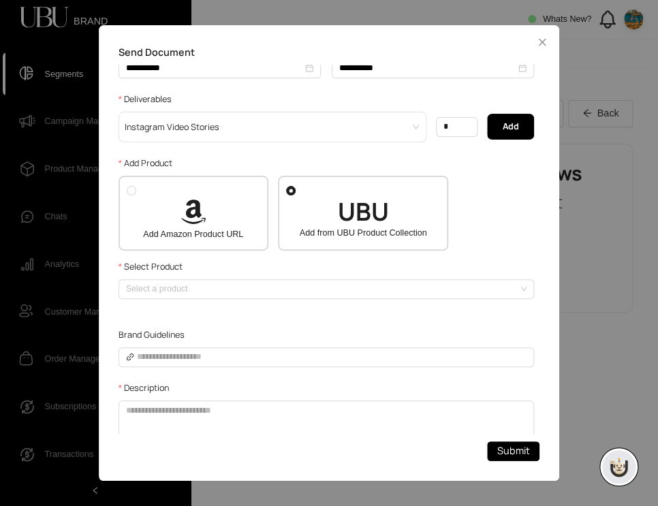
scroll to position [157, 0]
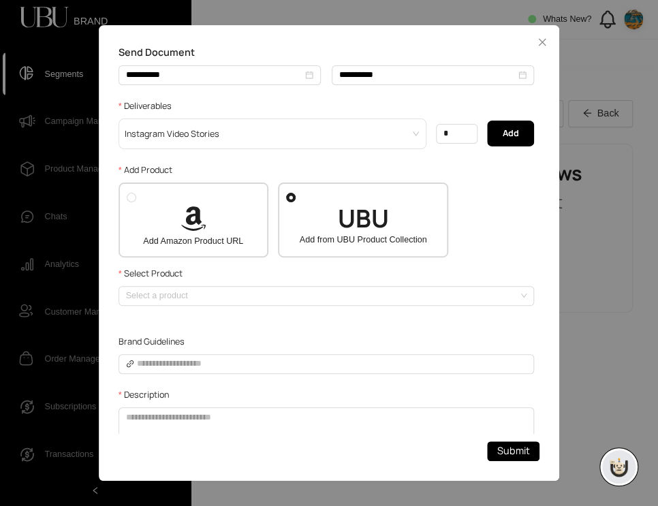
click at [316, 231] on div "UBU Add from UBU Product Collection" at bounding box center [363, 226] width 154 height 45
click at [193, 247] on div "Add Amazon Product URL" at bounding box center [194, 226] width 134 height 45
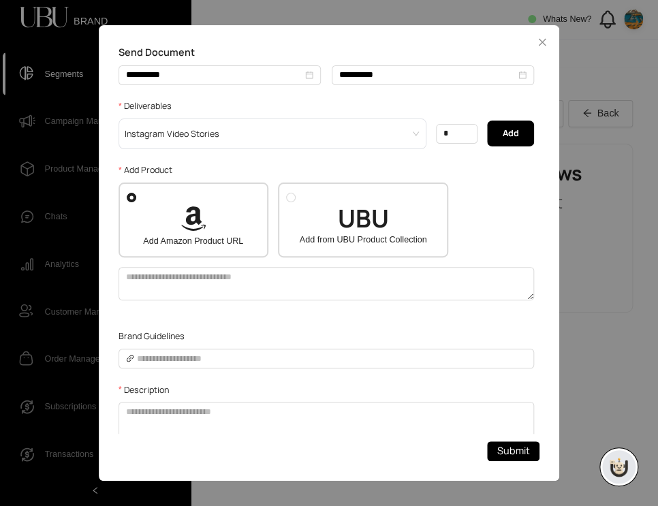
click at [300, 231] on div "UBU Add from UBU Product Collection" at bounding box center [363, 226] width 154 height 45
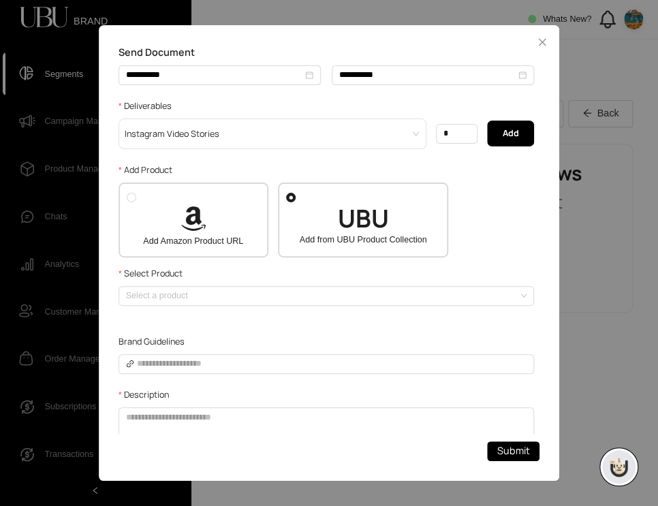
click at [233, 249] on span "Add Amazon Product URL" at bounding box center [193, 242] width 100 height 14
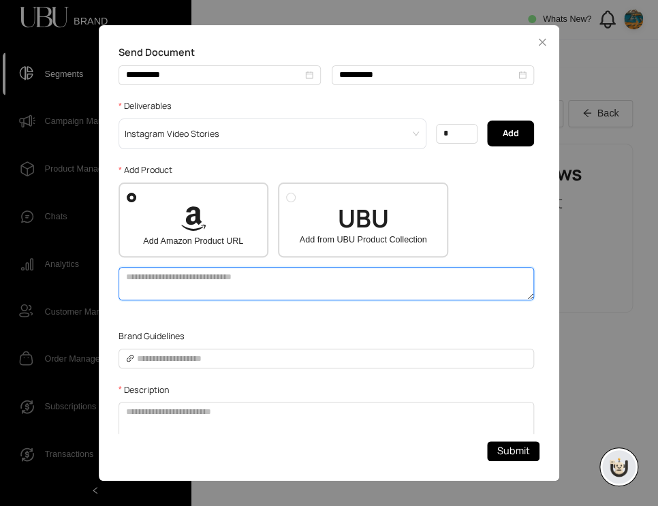
click at [239, 301] on textarea at bounding box center [327, 283] width 416 height 33
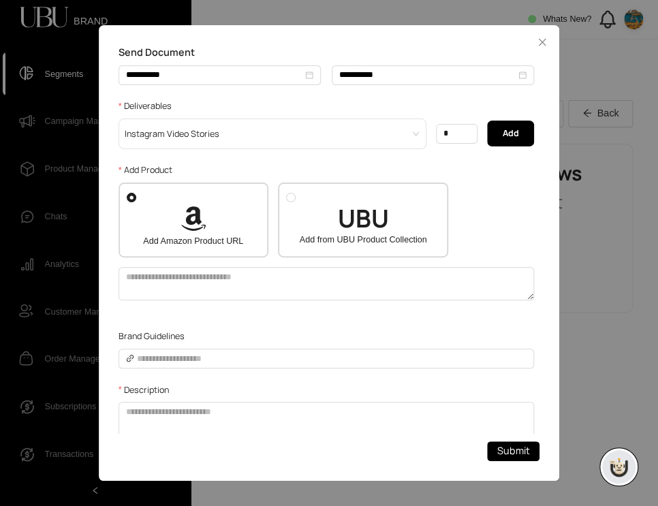
click at [389, 247] on span "Add from UBU Product Collection" at bounding box center [363, 241] width 127 height 14
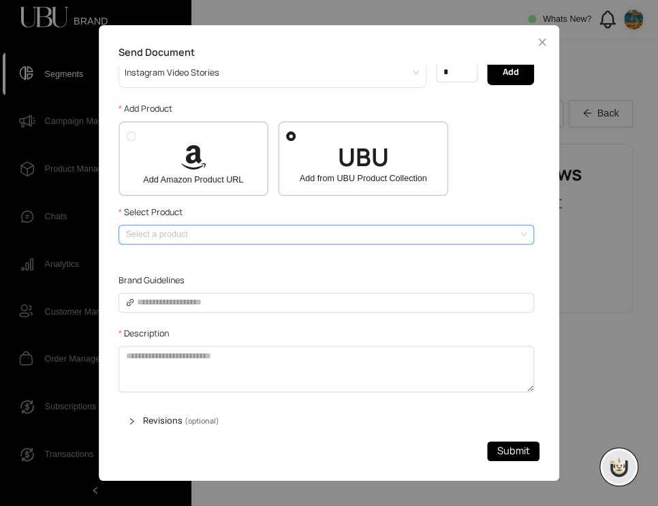
scroll to position [219, 0]
click at [350, 243] on input "search" at bounding box center [323, 234] width 394 height 18
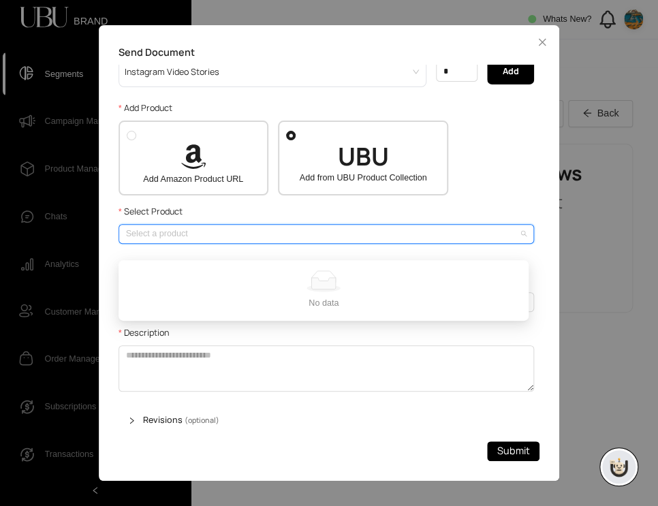
click at [337, 243] on input "search" at bounding box center [323, 234] width 394 height 18
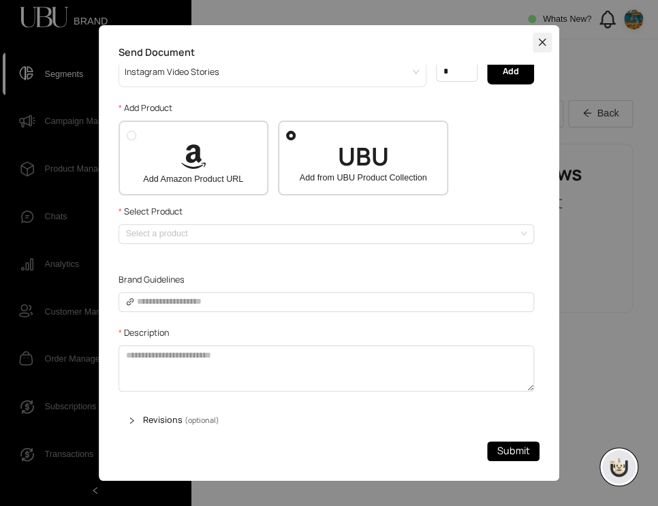
click at [543, 48] on button "Close" at bounding box center [543, 43] width 20 height 20
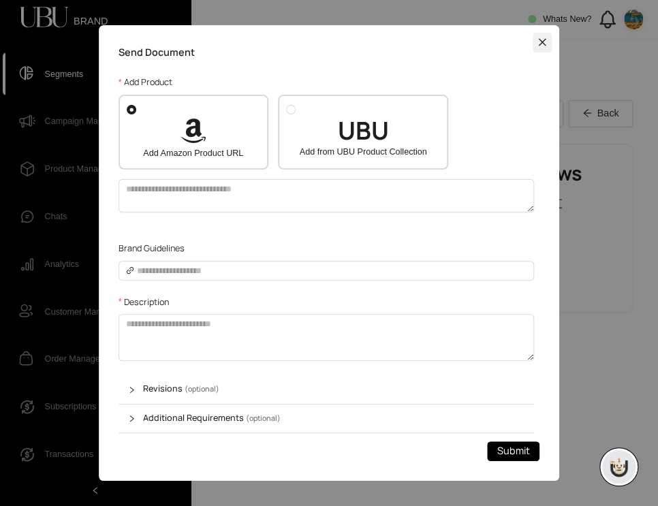
scroll to position [194, 0]
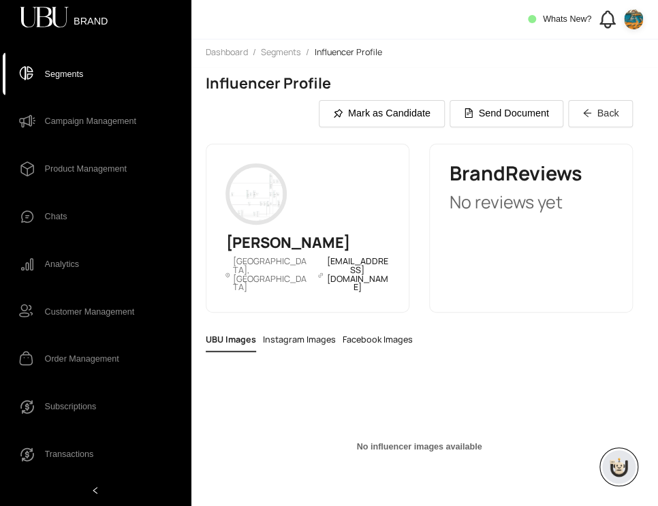
click at [626, 18] on img at bounding box center [634, 20] width 20 height 20
click at [628, 12] on img at bounding box center [634, 20] width 20 height 20
click at [619, 44] on span "Profile" at bounding box center [620, 44] width 27 height 14
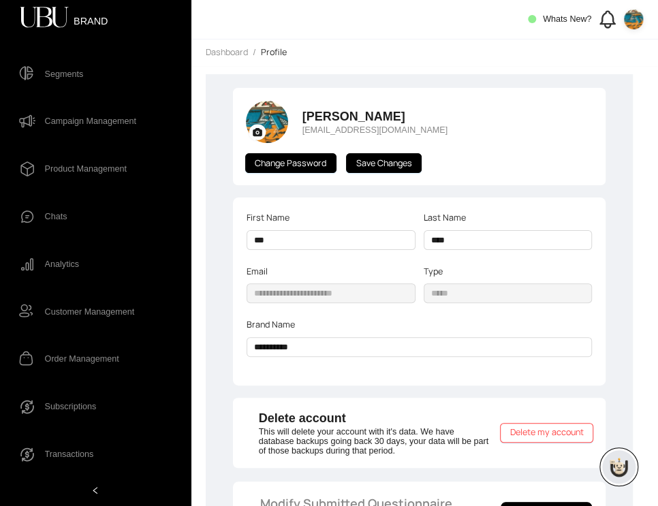
click at [72, 123] on span "Campaign Management" at bounding box center [90, 121] width 91 height 25
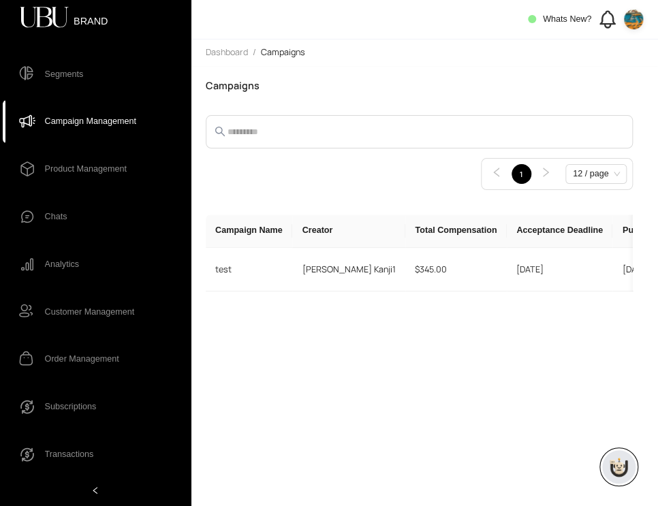
click at [64, 76] on span "Segments" at bounding box center [64, 74] width 39 height 25
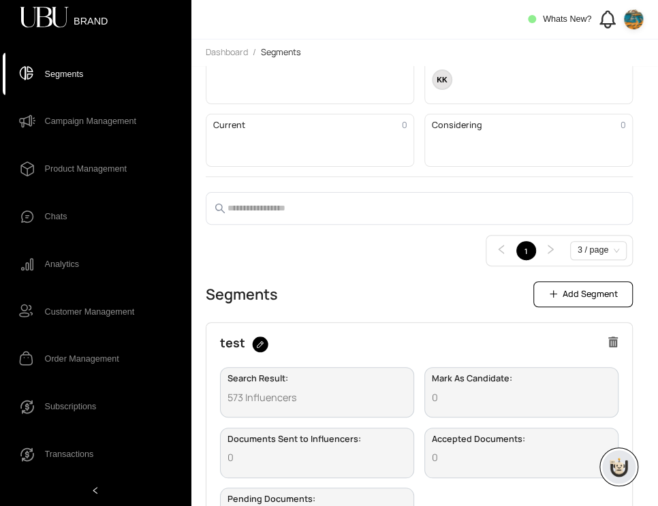
scroll to position [224, 0]
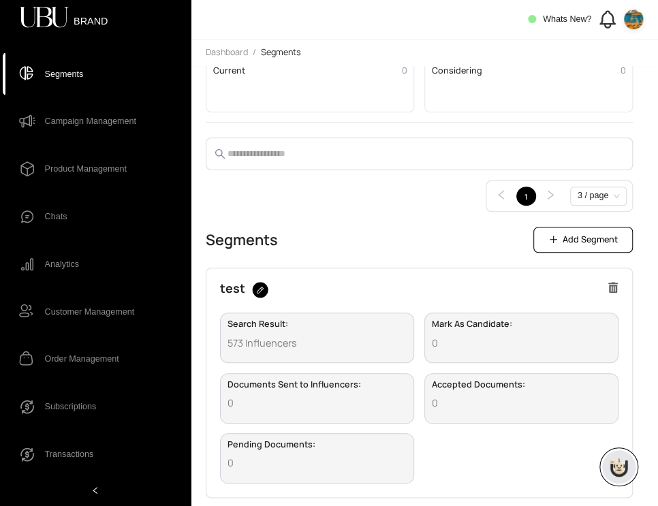
click at [431, 291] on div "test" at bounding box center [419, 295] width 399 height 26
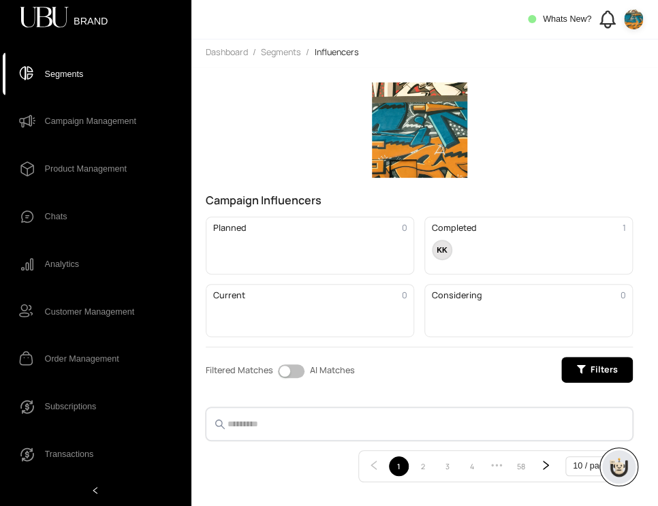
click at [311, 419] on input "text" at bounding box center [418, 423] width 381 height 15
type input "*"
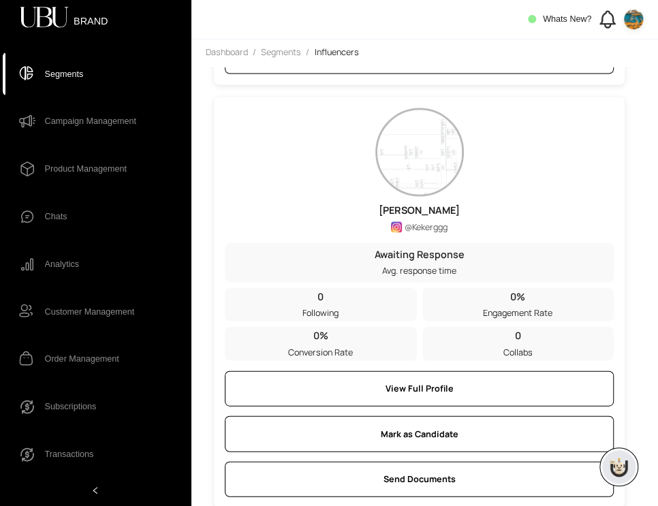
scroll to position [850, 0]
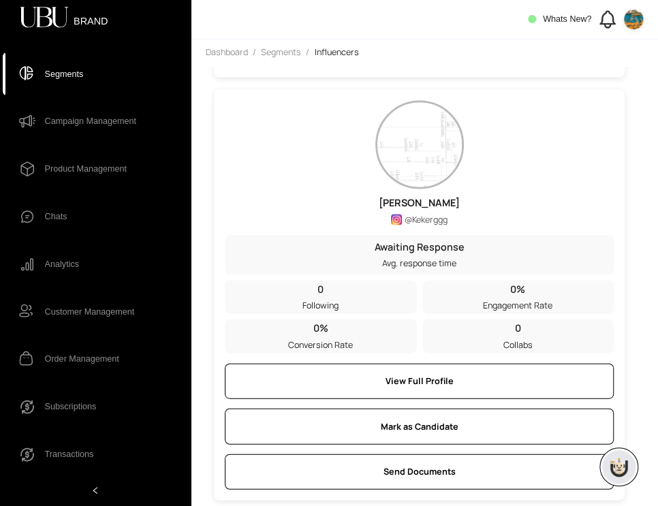
type input "****"
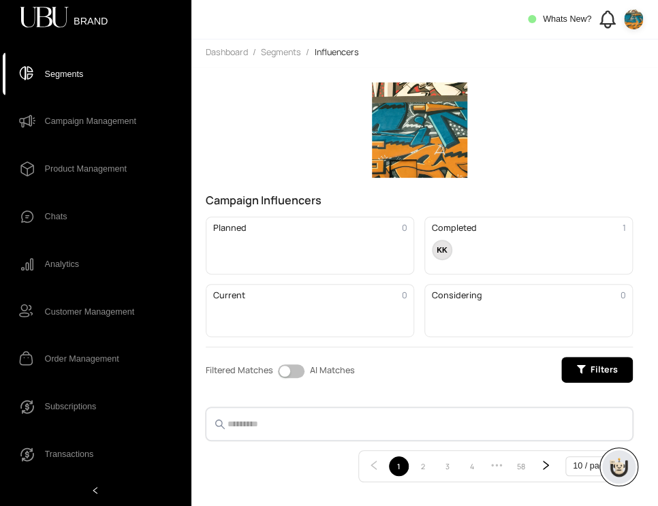
click at [335, 431] on input "text" at bounding box center [418, 423] width 381 height 15
type input "****"
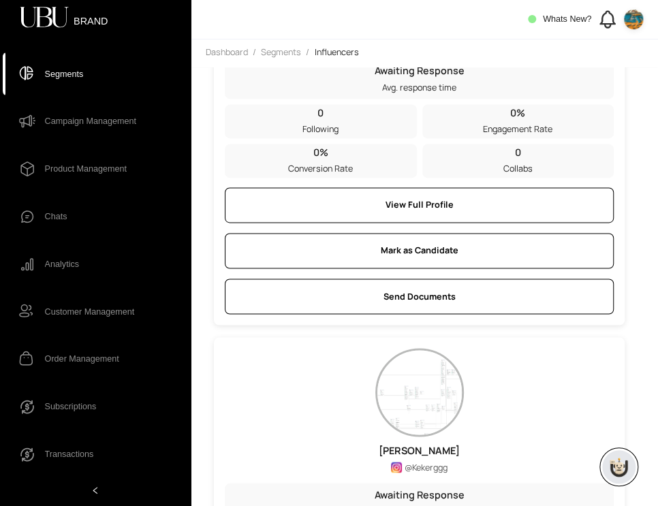
scroll to position [850, 0]
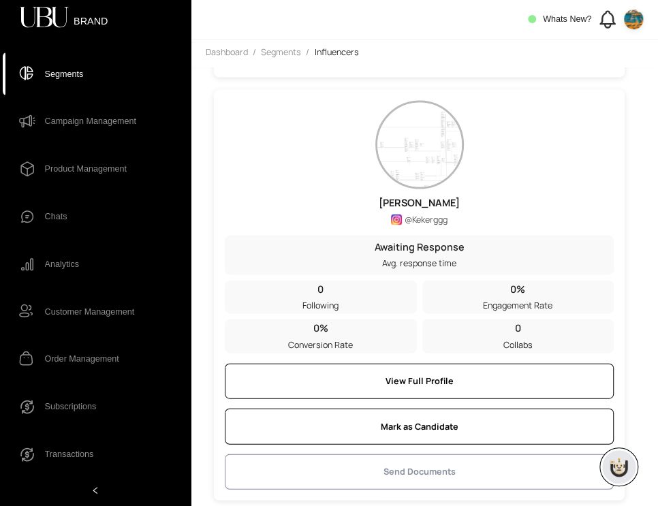
click at [420, 472] on span "Send Documents" at bounding box center [420, 472] width 72 height 14
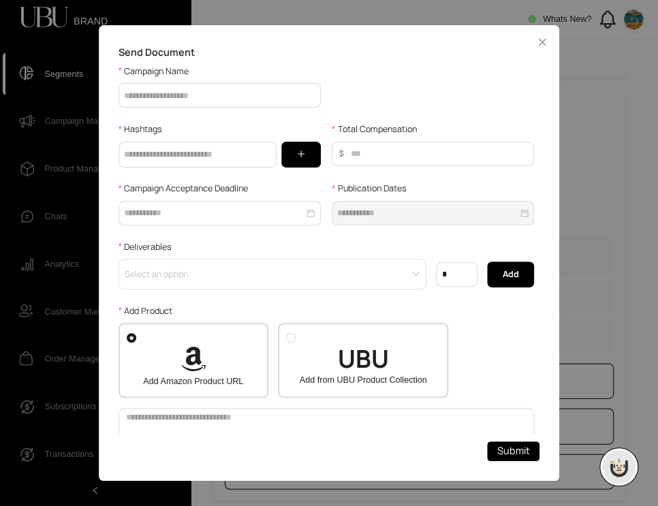
click at [378, 348] on span "UBU" at bounding box center [363, 359] width 51 height 25
click at [187, 92] on input "Campaign Name" at bounding box center [220, 95] width 202 height 25
type input "******"
click at [188, 150] on input "text" at bounding box center [198, 155] width 158 height 26
type input "***"
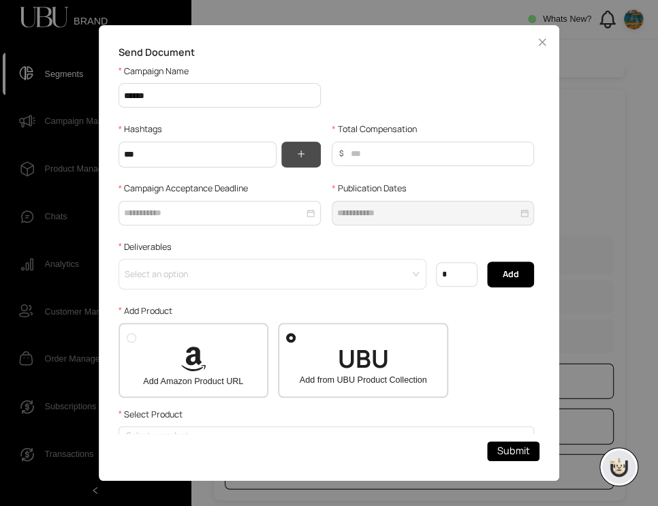
click at [286, 147] on button "button" at bounding box center [301, 155] width 40 height 26
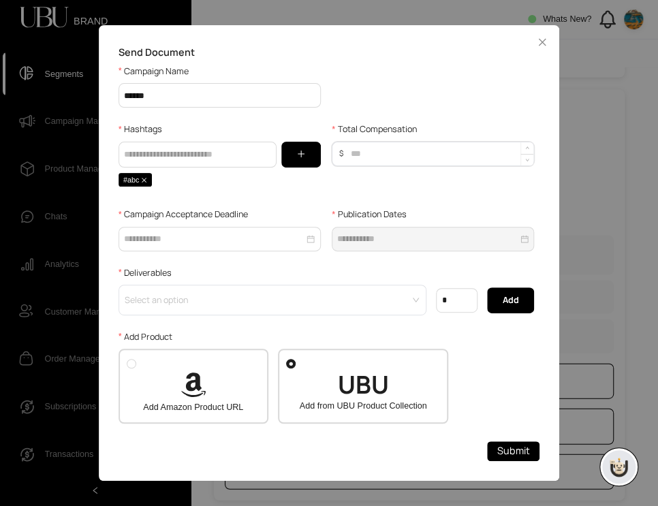
click at [365, 149] on input "Total Compensation" at bounding box center [440, 153] width 188 height 23
type input "**"
click at [252, 245] on input "Campaign Acceptance Deadline" at bounding box center [214, 239] width 181 height 14
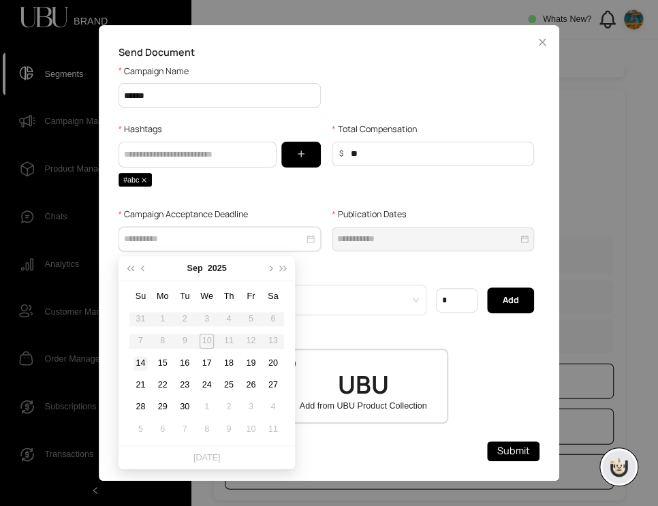
type input "**********"
click at [136, 368] on div "14" at bounding box center [141, 363] width 15 height 15
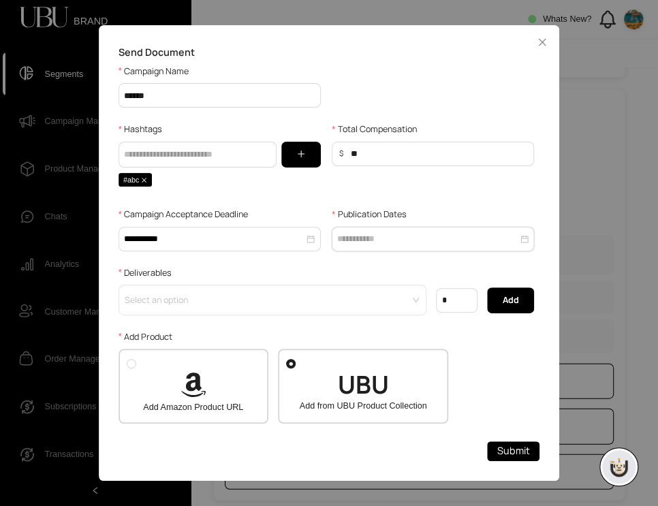
click at [371, 241] on input "Publication Dates" at bounding box center [427, 239] width 181 height 14
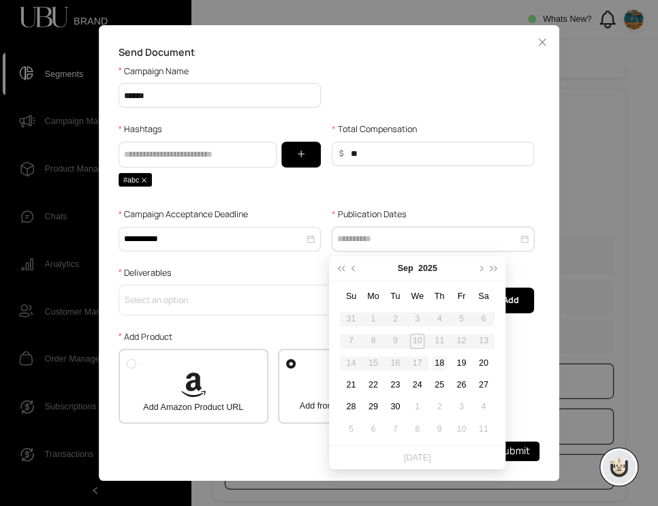
type input "**********"
click at [433, 359] on div "18" at bounding box center [439, 363] width 15 height 15
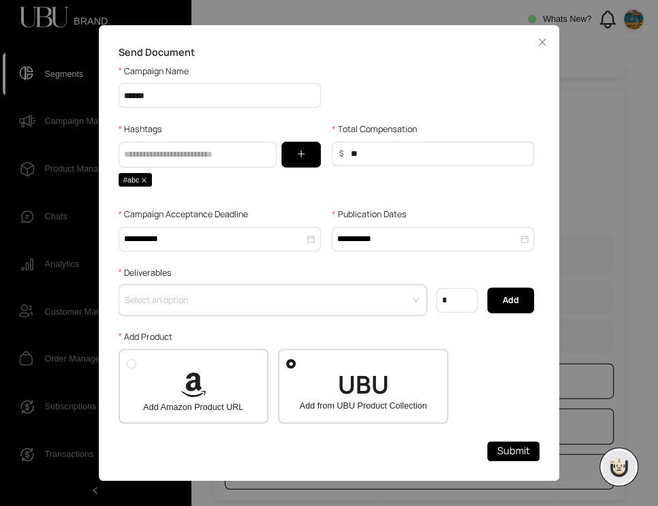
click at [335, 304] on input "search" at bounding box center [269, 295] width 286 height 18
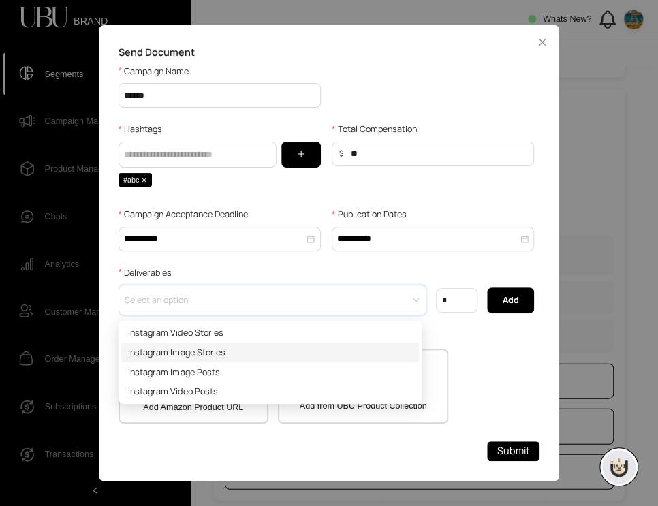
click at [312, 344] on div "Instagram Image Stories" at bounding box center [270, 353] width 298 height 20
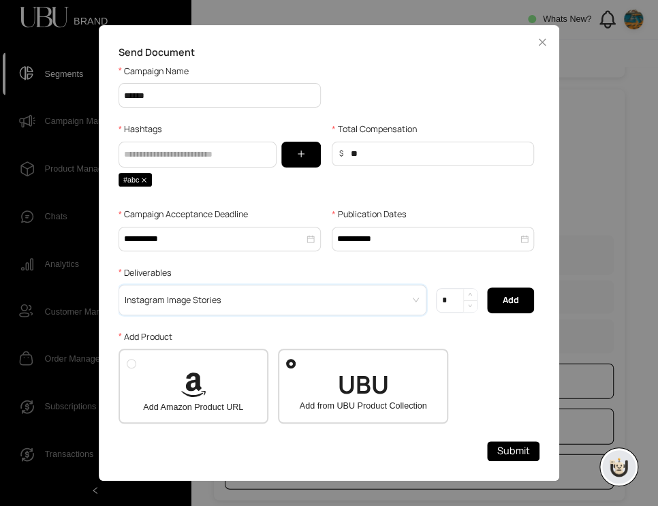
click at [463, 305] on span "Decrease Value" at bounding box center [470, 307] width 14 height 12
click at [452, 307] on input "*" at bounding box center [457, 300] width 40 height 23
click at [507, 302] on span "Add" at bounding box center [511, 301] width 16 height 14
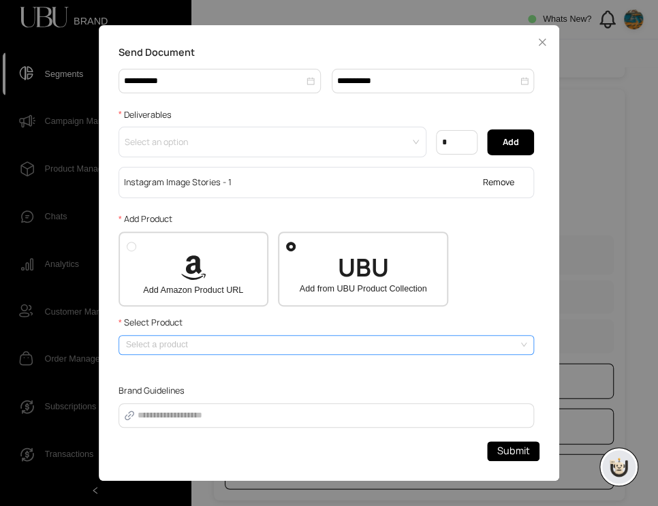
scroll to position [163, 0]
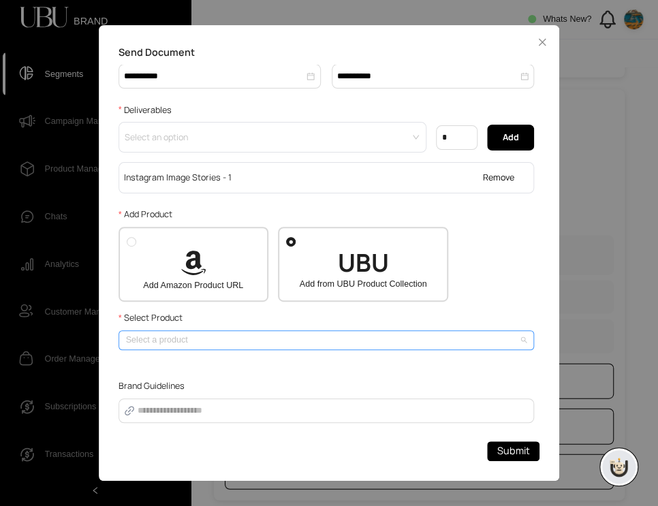
click at [320, 350] on input "search" at bounding box center [323, 340] width 394 height 18
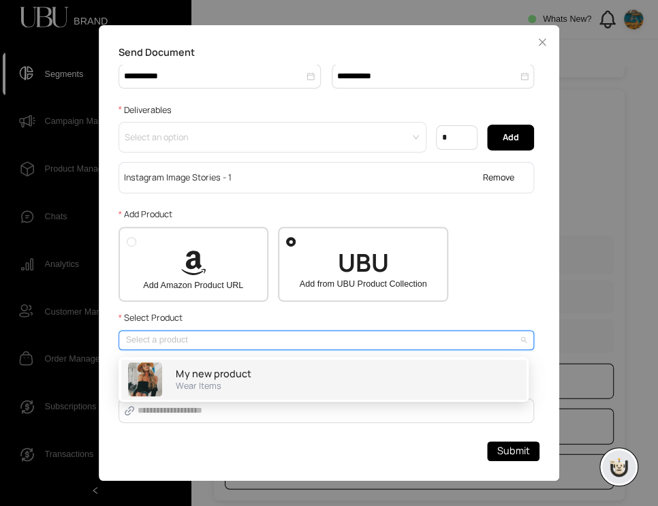
click at [266, 378] on div "My new product Wear Items" at bounding box center [323, 380] width 391 height 34
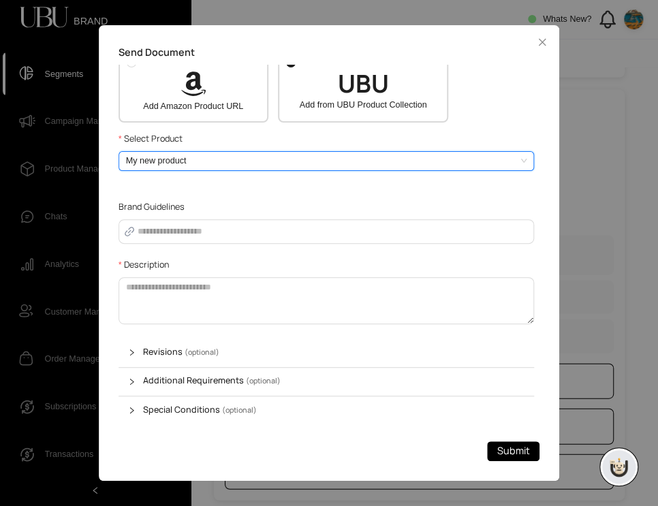
scroll to position [344, 0]
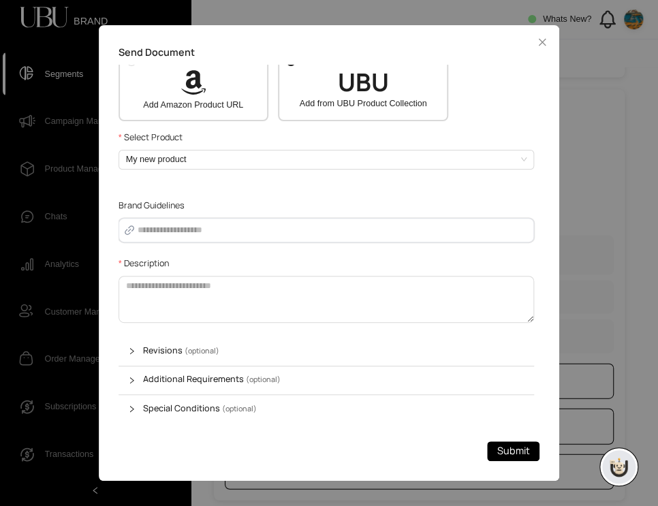
click at [248, 228] on input "Brand Guidelines" at bounding box center [333, 231] width 392 height 14
click at [236, 307] on textarea "Description" at bounding box center [327, 299] width 416 height 47
type textarea "****"
click at [510, 449] on span "Submit" at bounding box center [514, 452] width 33 height 16
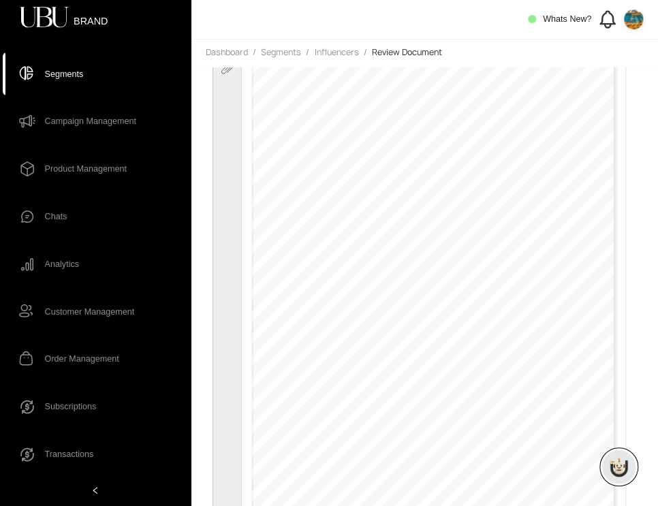
type input "*"
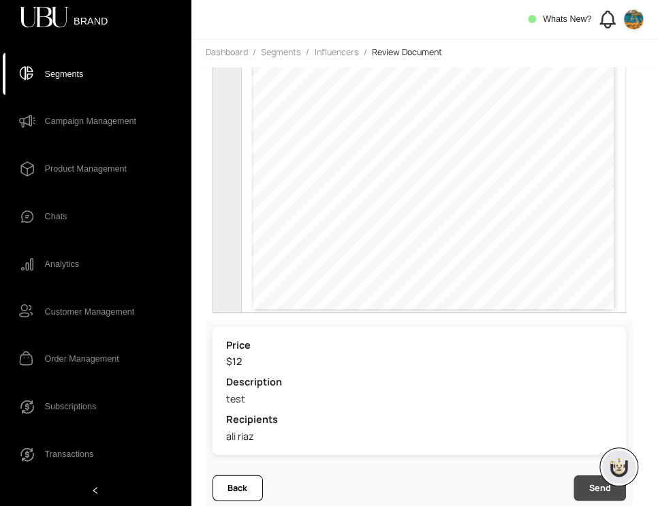
click at [589, 487] on button "Send" at bounding box center [600, 488] width 52 height 26
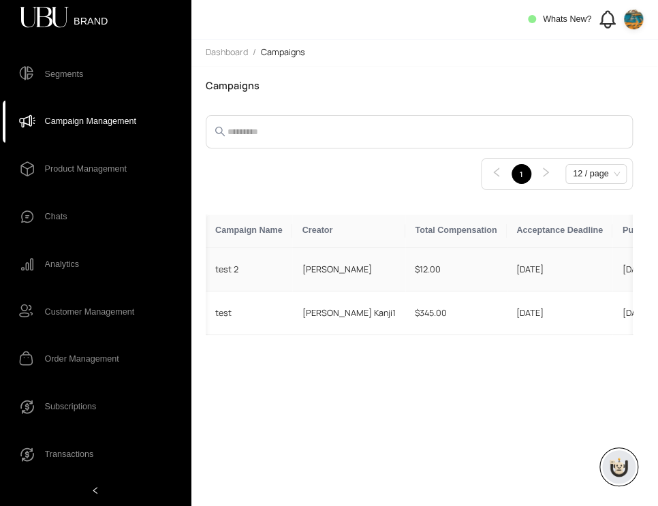
scroll to position [0, 169]
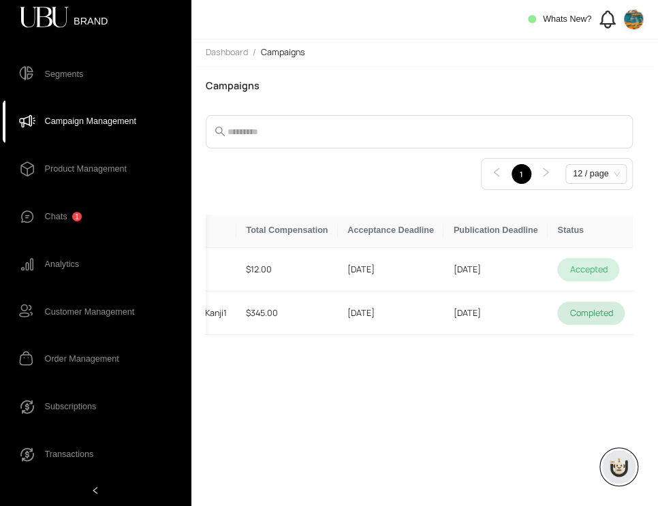
click at [55, 220] on span "Chats" at bounding box center [56, 216] width 22 height 25
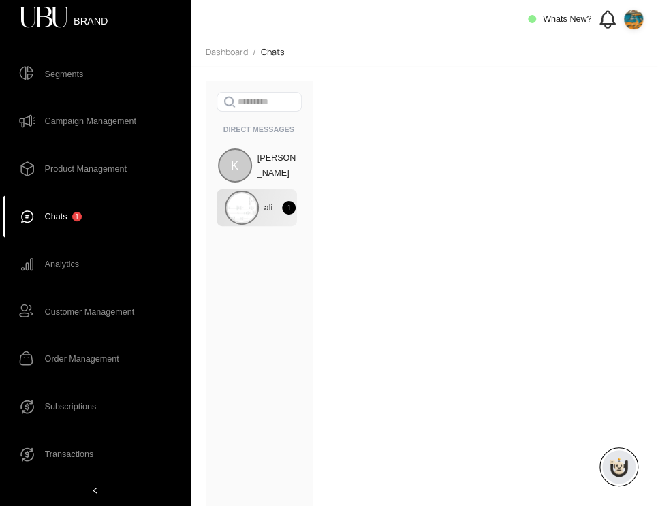
click at [260, 214] on div "ali 1" at bounding box center [257, 207] width 81 height 37
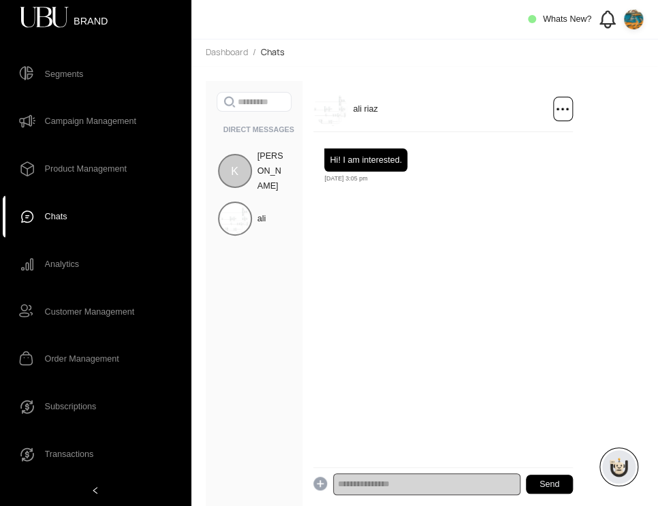
click at [436, 487] on input "text" at bounding box center [426, 485] width 187 height 22
type input "**"
type input "***"
type input "**********"
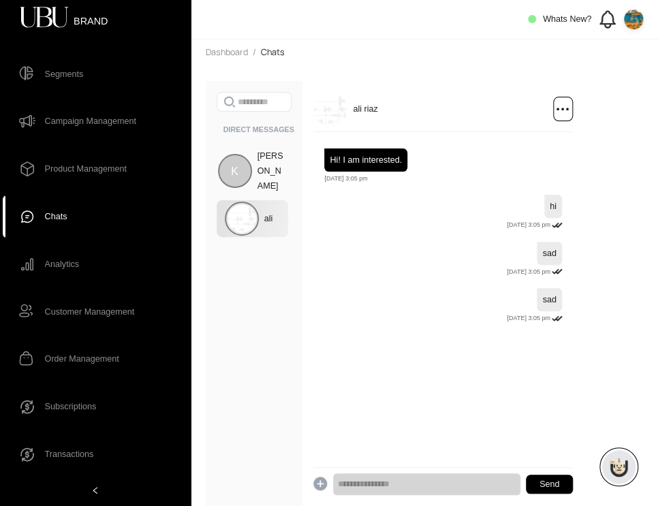
click at [259, 219] on div "ali" at bounding box center [253, 218] width 72 height 37
click at [254, 171] on div "K" at bounding box center [242, 179] width 34 height 34
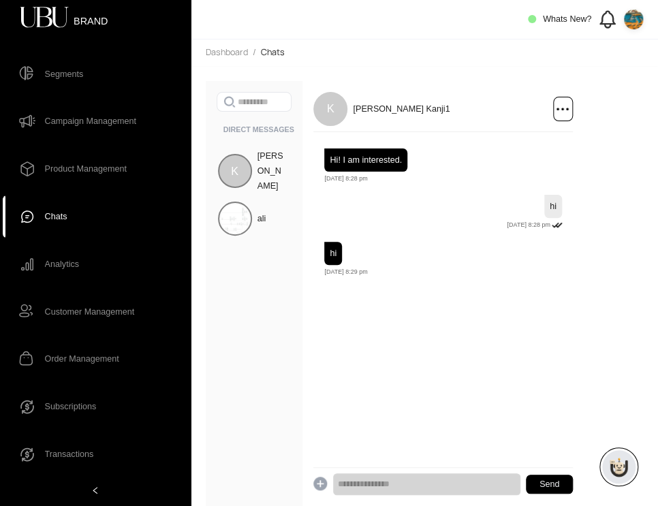
click at [629, 25] on img at bounding box center [634, 20] width 20 height 20
click at [52, 81] on span "Segments" at bounding box center [64, 74] width 39 height 25
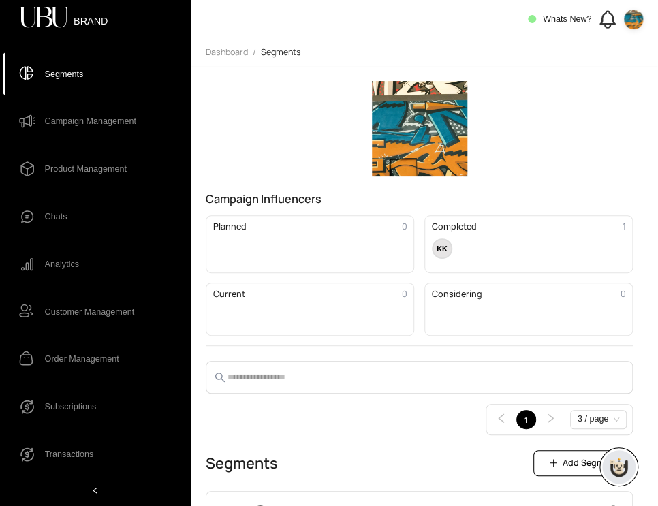
click at [605, 21] on icon at bounding box center [607, 19] width 22 height 22
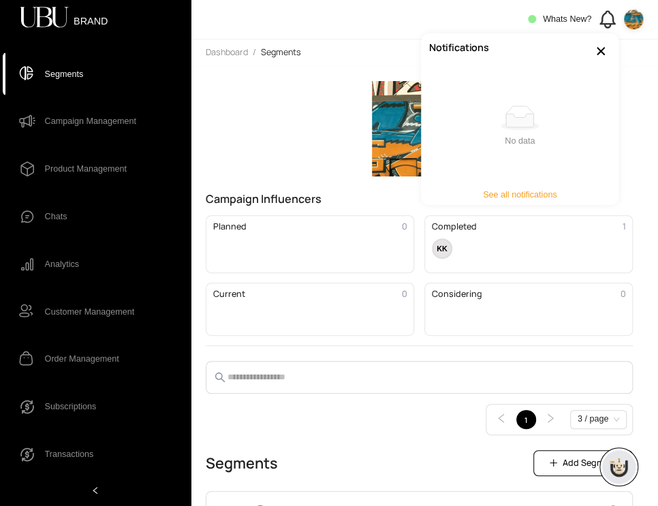
click at [530, 76] on div "Simple Empty No data" at bounding box center [520, 126] width 198 height 117
click at [605, 22] on icon at bounding box center [607, 19] width 22 height 22
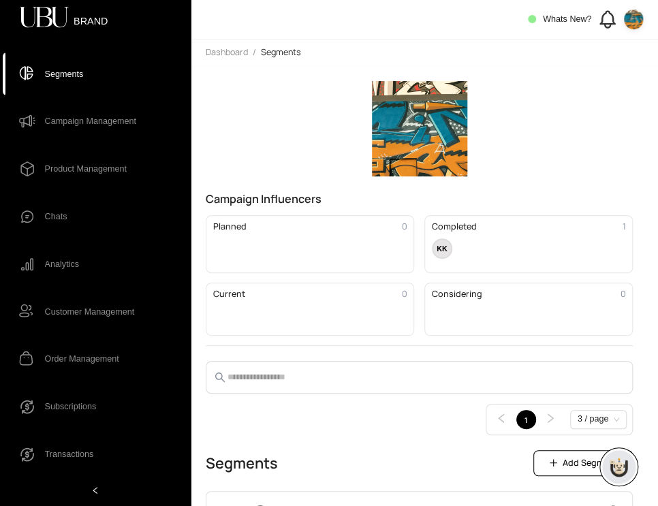
click at [600, 27] on icon at bounding box center [607, 19] width 22 height 22
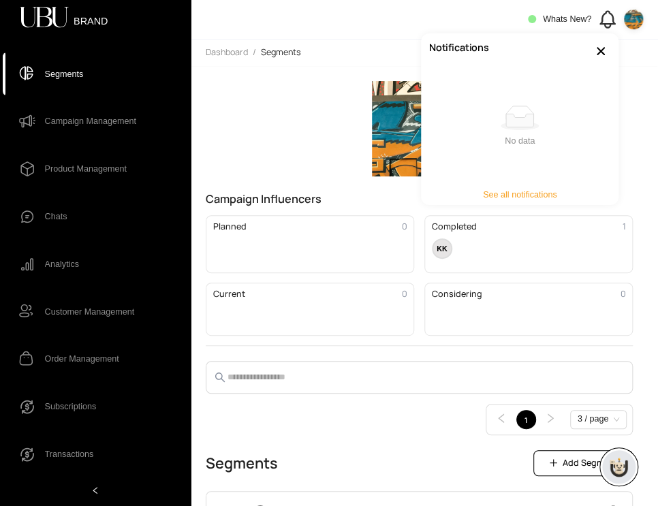
click at [537, 187] on button "See all notifications" at bounding box center [520, 195] width 94 height 20
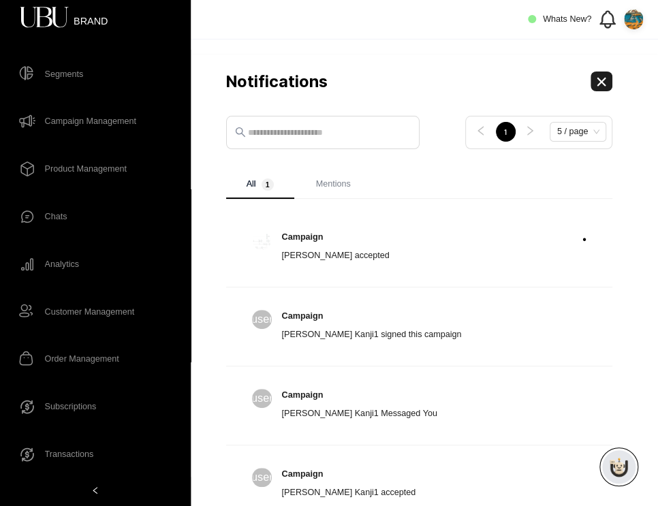
click at [309, 253] on span "ali riaz accepted" at bounding box center [336, 256] width 108 height 10
click at [435, 246] on div "Campaign ali riaz accepted" at bounding box center [423, 247] width 282 height 32
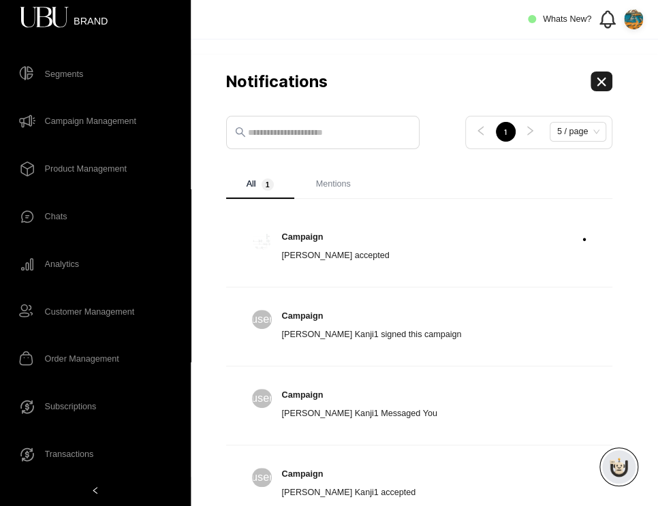
click at [586, 239] on li "Campaign ali riaz accepted •" at bounding box center [419, 248] width 387 height 79
click at [580, 239] on div "•" at bounding box center [582, 239] width 10 height 17
click at [340, 187] on span "Mentions" at bounding box center [333, 184] width 35 height 10
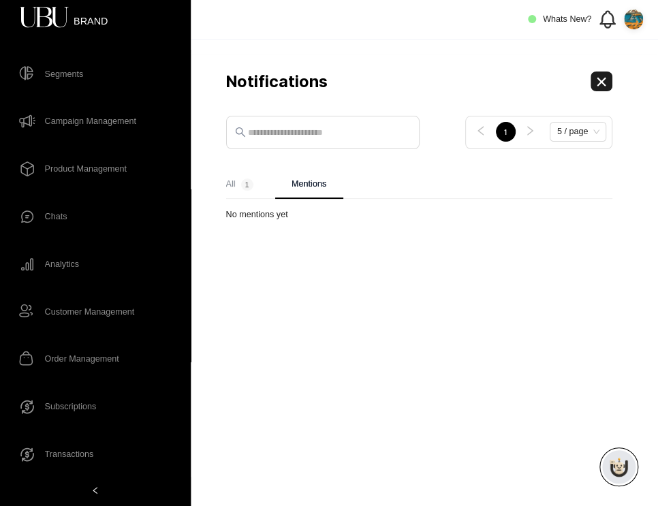
click at [226, 190] on span "All 1" at bounding box center [239, 185] width 27 height 12
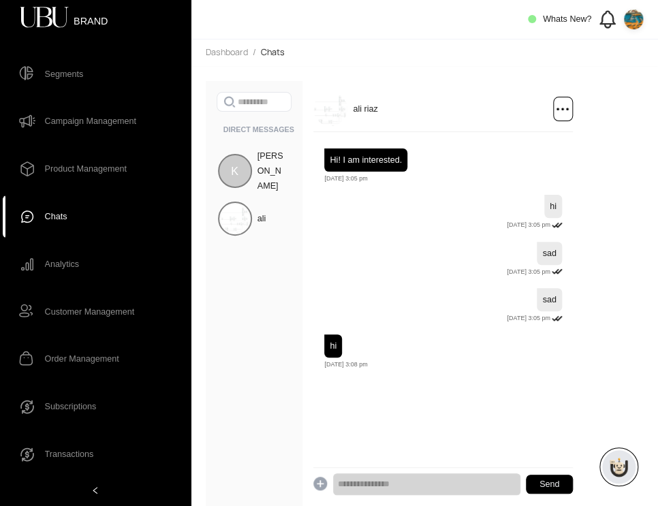
click at [118, 81] on span "Segments" at bounding box center [106, 74] width 122 height 25
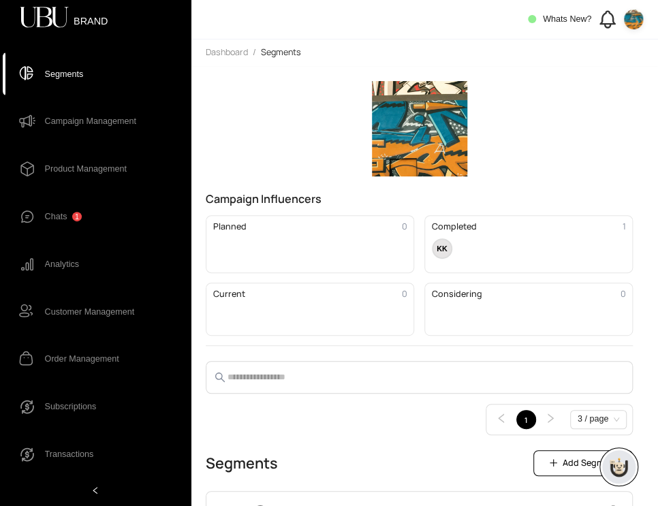
click at [600, 25] on icon at bounding box center [607, 19] width 22 height 22
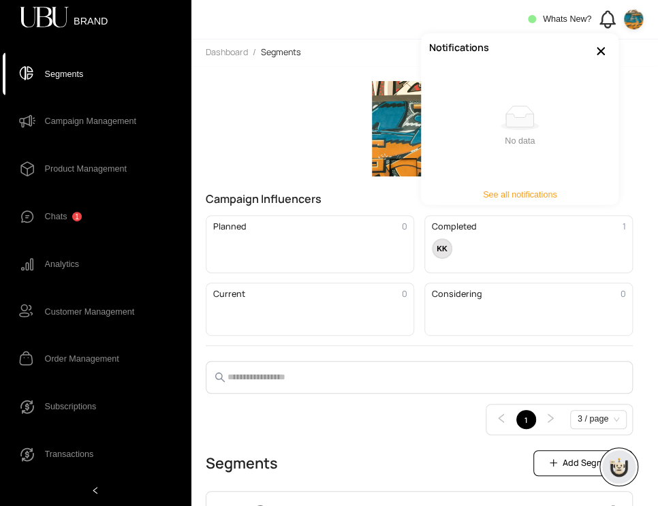
click at [600, 25] on icon at bounding box center [607, 19] width 22 height 22
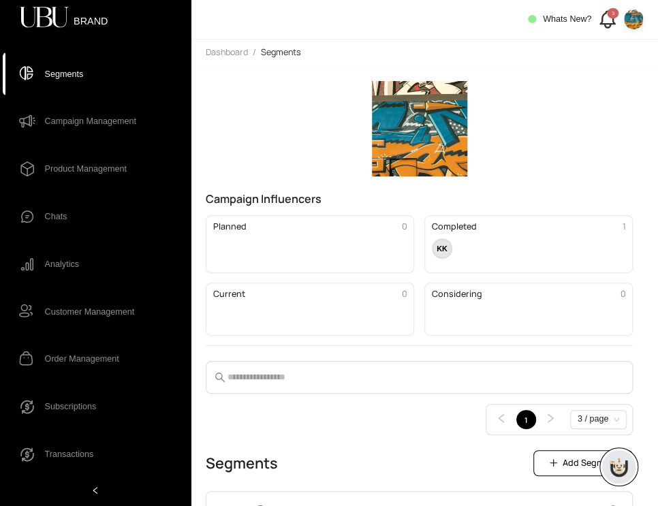
click at [600, 25] on icon at bounding box center [607, 19] width 22 height 22
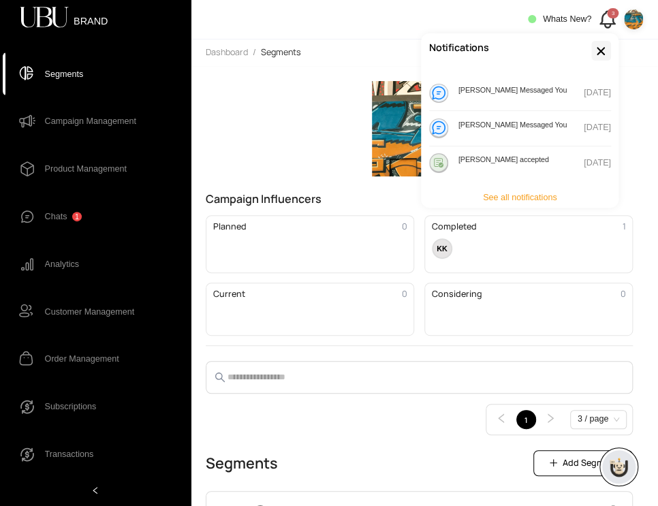
click at [594, 52] on button "button" at bounding box center [602, 51] width 20 height 20
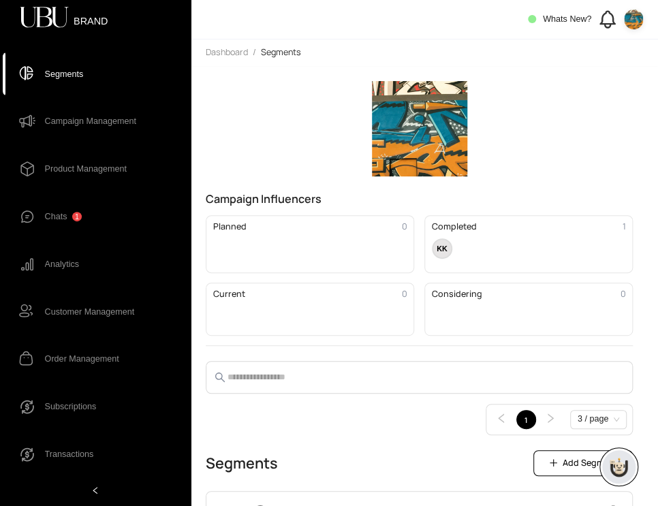
click at [617, 76] on main "Campaign Influencers Planned 0 Completed 1 KK Current 0 Considering 0 1 3 / pag…" at bounding box center [425, 286] width 468 height 440
click at [607, 18] on icon at bounding box center [607, 19] width 22 height 22
click at [619, 95] on div "Campaign Influencers Planned 0 Completed 1 KK Current 0 Considering 0" at bounding box center [420, 213] width 428 height 265
click at [613, 18] on div "1" at bounding box center [613, 13] width 12 height 10
click at [609, 18] on icon at bounding box center [607, 19] width 22 height 22
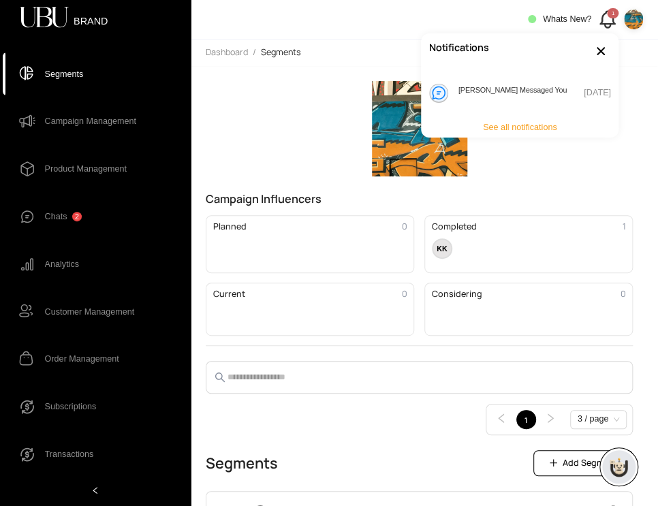
click at [609, 18] on icon at bounding box center [607, 19] width 22 height 22
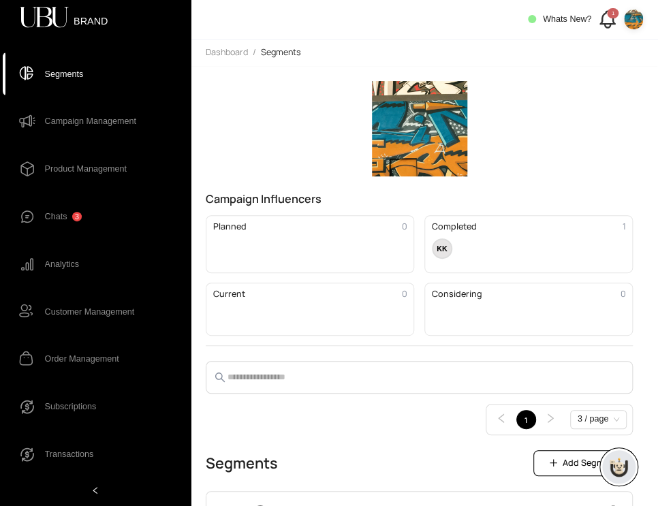
click at [74, 212] on span "3" at bounding box center [77, 217] width 10 height 10
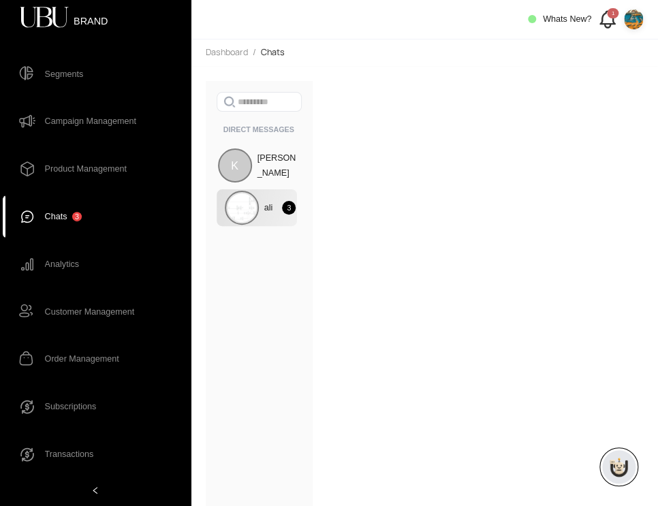
click at [273, 208] on span "ali" at bounding box center [268, 207] width 9 height 15
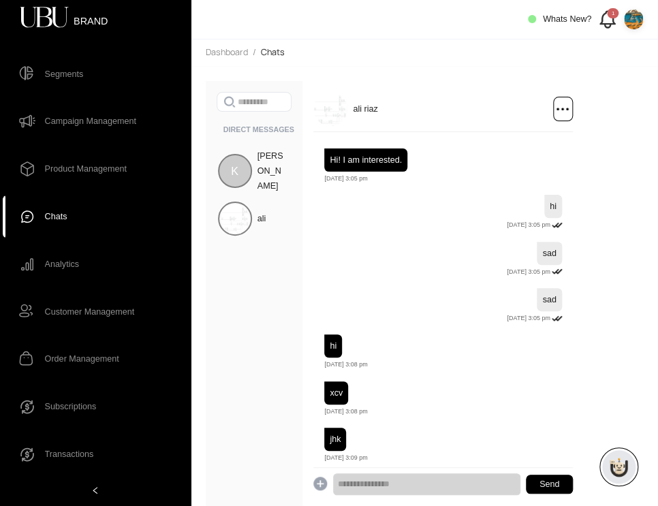
scroll to position [48, 0]
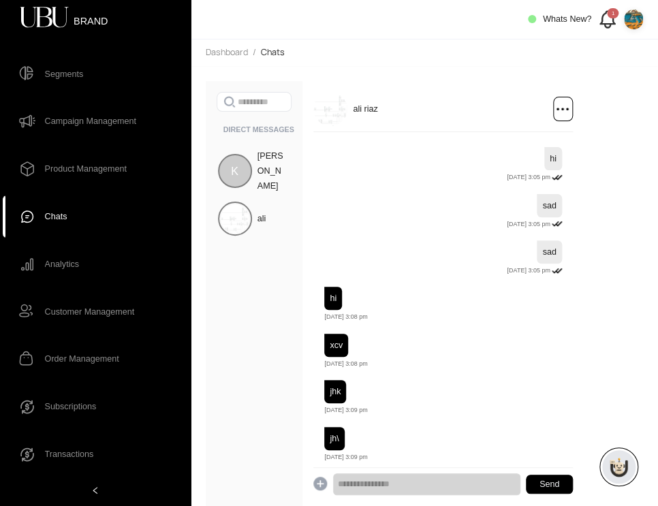
click at [79, 128] on span "Campaign Management" at bounding box center [90, 121] width 91 height 25
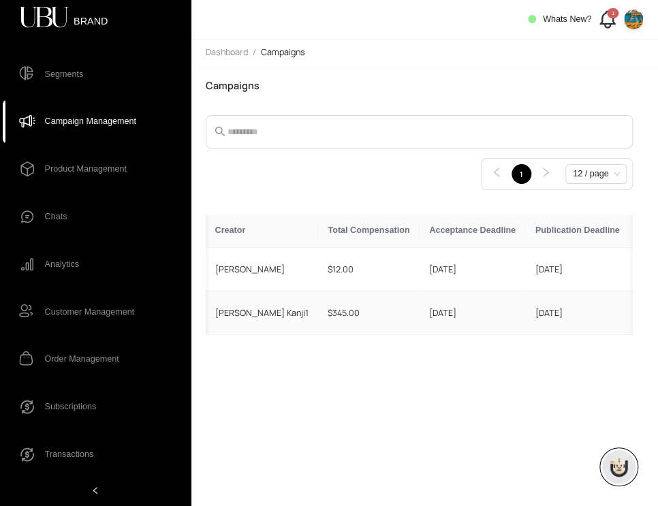
scroll to position [0, 169]
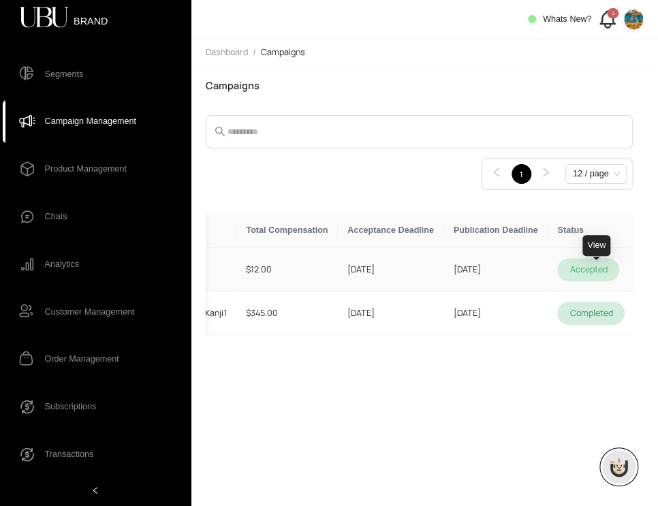
click at [645, 274] on icon at bounding box center [650, 270] width 11 height 10
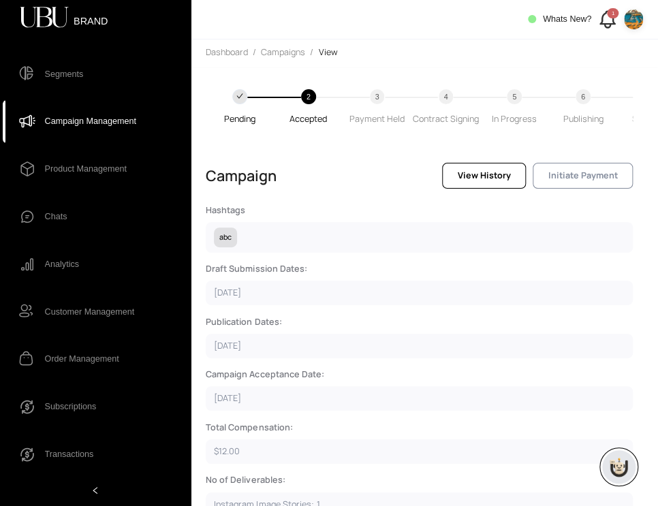
click at [570, 183] on span "Initiate Payment" at bounding box center [584, 176] width 70 height 14
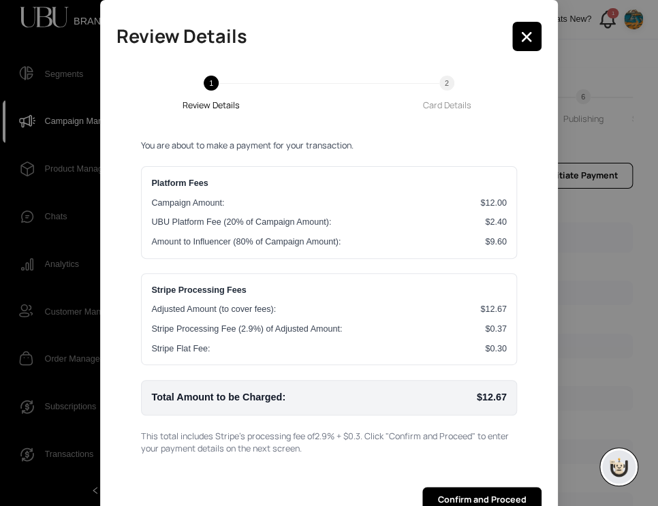
scroll to position [27, 0]
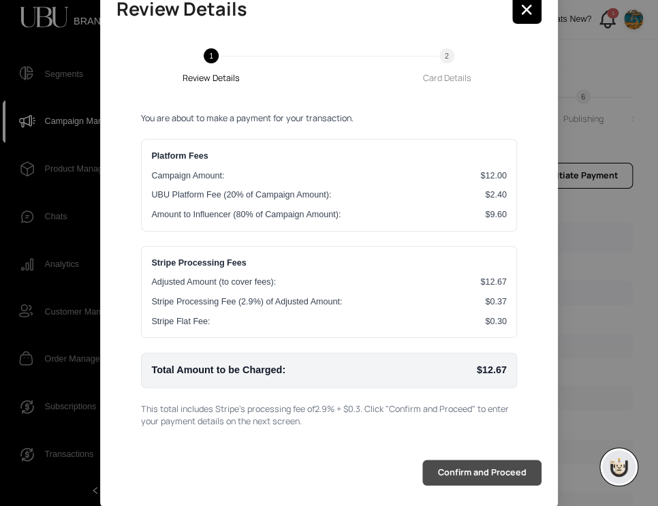
click at [466, 475] on span "Confirm and Proceed" at bounding box center [482, 473] width 89 height 14
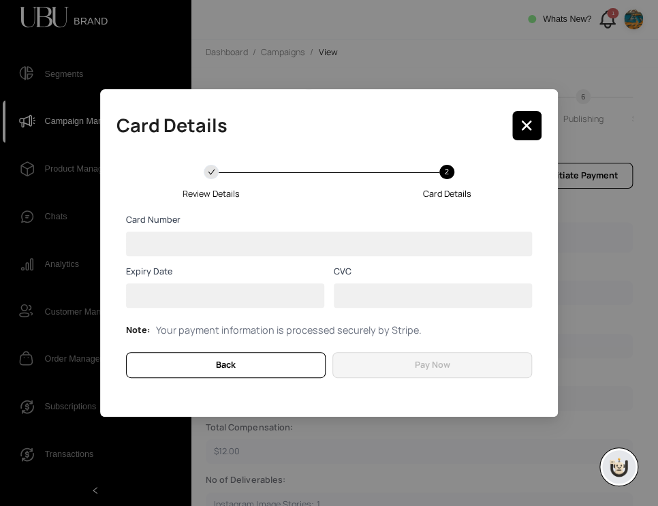
scroll to position [0, 0]
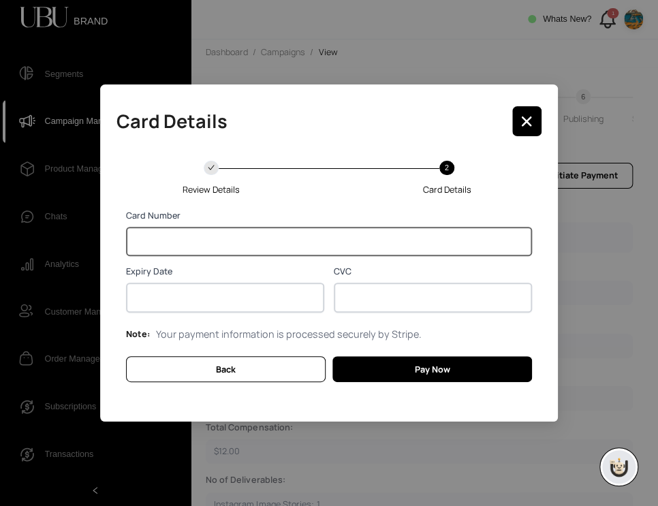
click at [146, 290] on div at bounding box center [225, 297] width 198 height 29
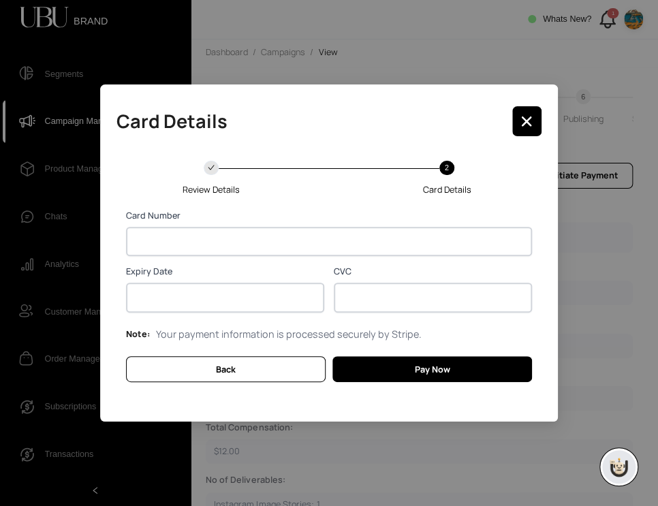
click at [382, 288] on div at bounding box center [433, 297] width 198 height 29
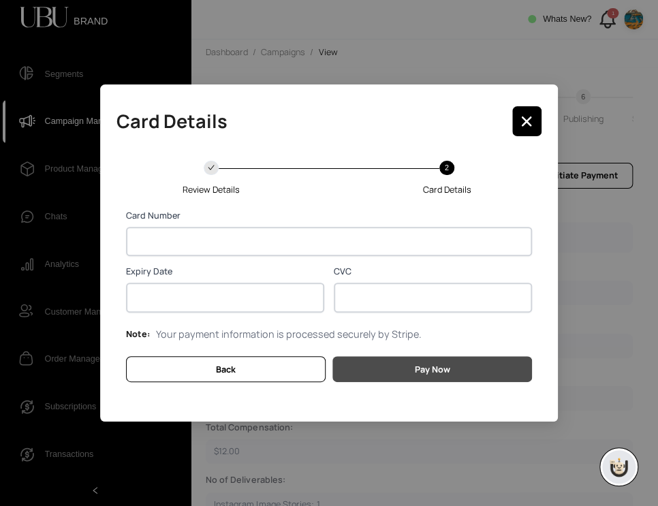
click at [425, 369] on span "Pay Now" at bounding box center [431, 370] width 35 height 14
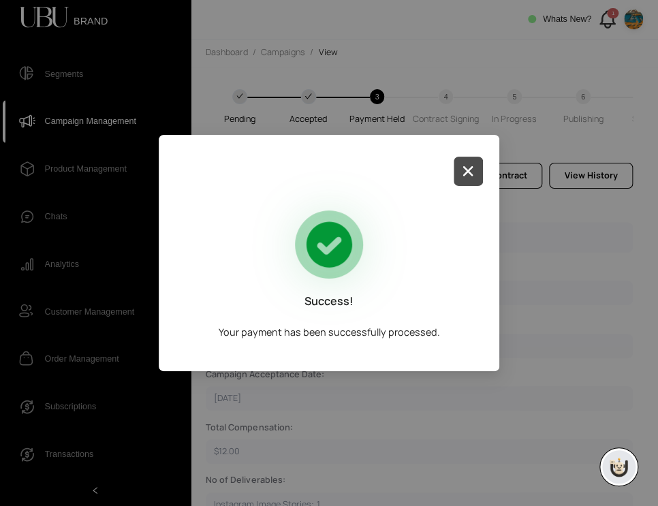
click at [455, 167] on button "button" at bounding box center [468, 171] width 29 height 29
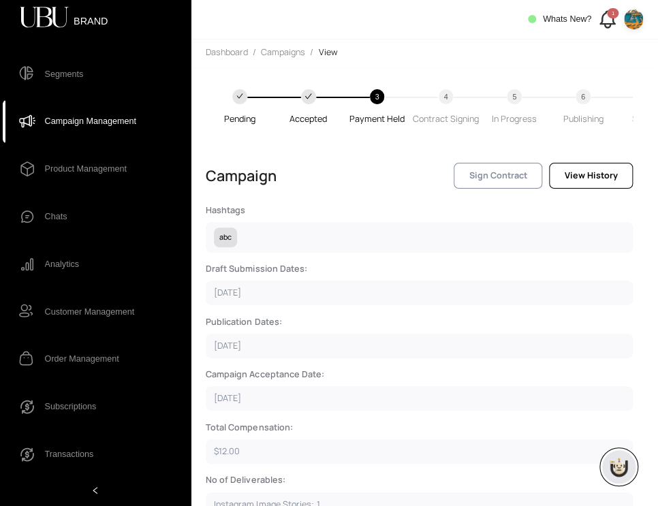
click at [521, 188] on button "Sign Contract" at bounding box center [498, 176] width 89 height 26
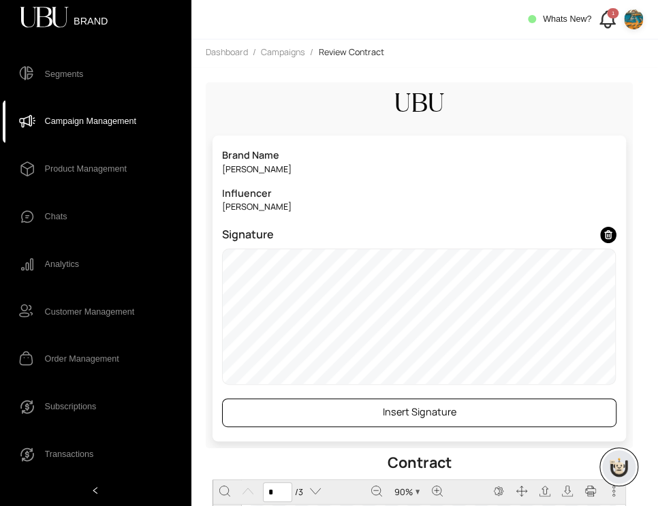
click at [433, 418] on span "Insert Signature" at bounding box center [420, 413] width 74 height 16
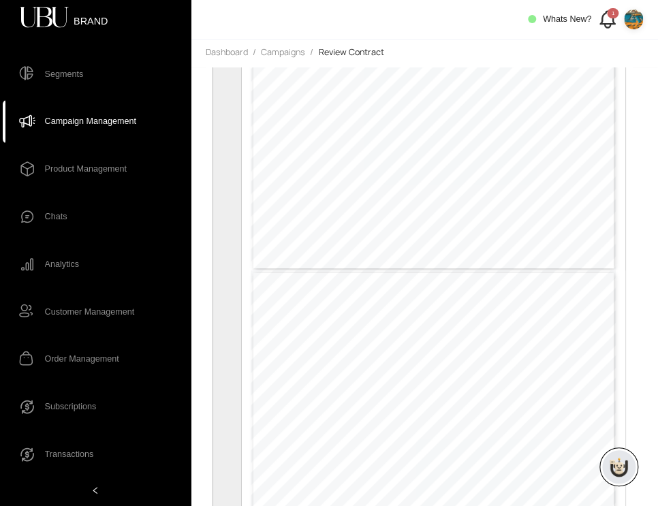
type input "*"
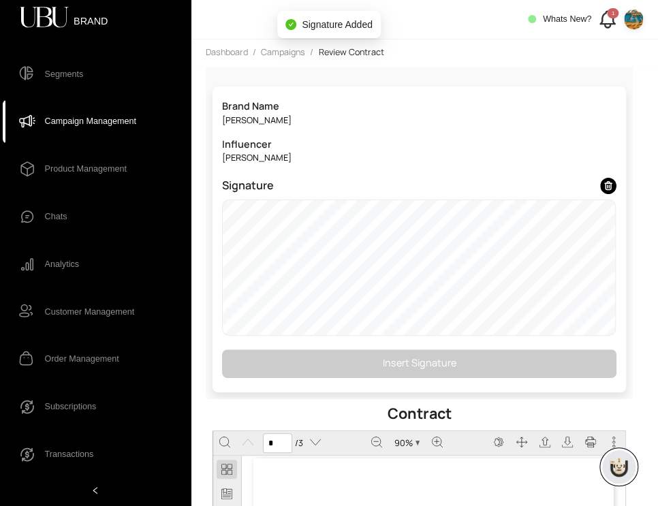
scroll to position [1584, 0]
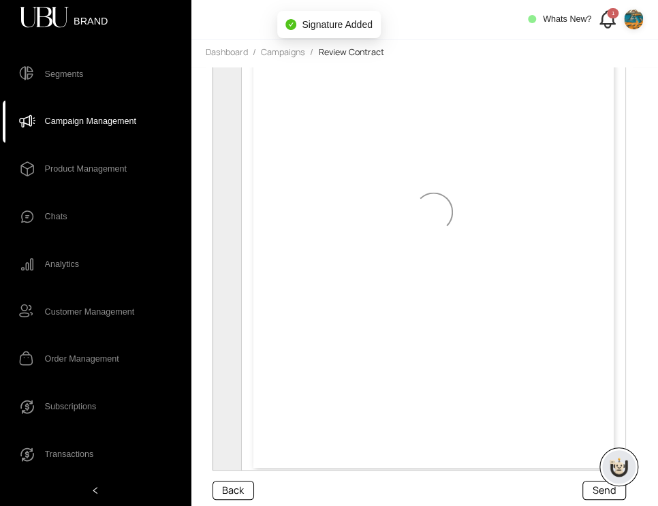
type input "*"
click at [595, 488] on span "Send" at bounding box center [605, 491] width 24 height 16
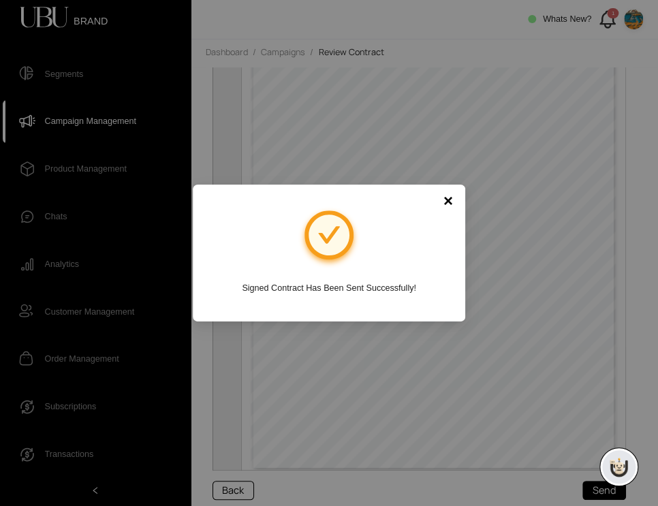
click at [451, 106] on div "× Signed Contract Has Been Sent Successfully!" at bounding box center [329, 253] width 658 height 506
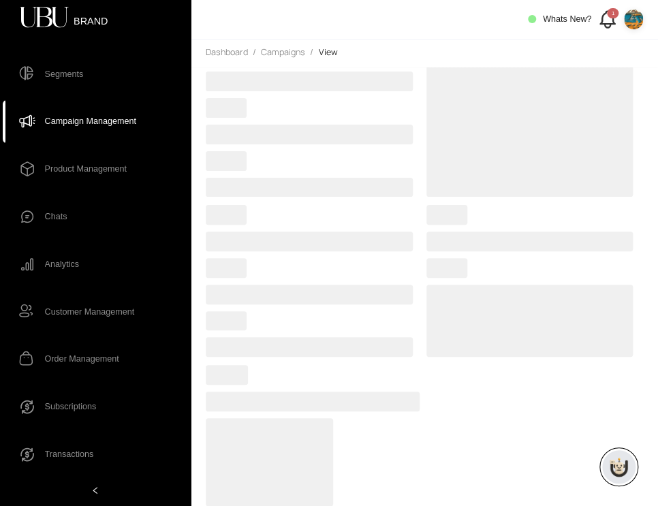
scroll to position [219, 0]
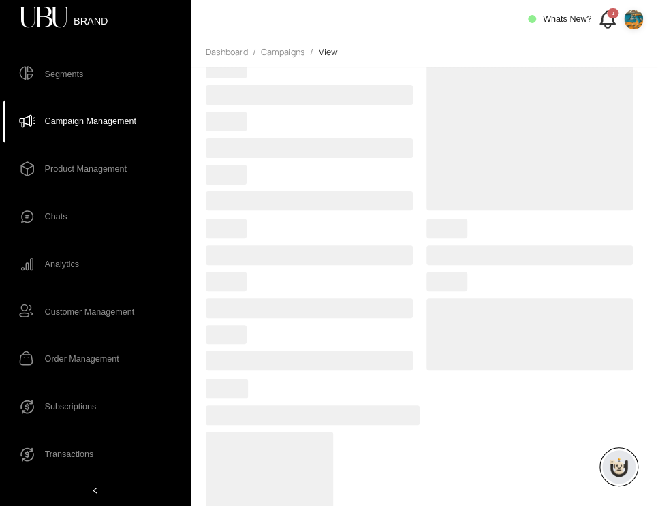
click at [611, 16] on div "1" at bounding box center [613, 13] width 12 height 10
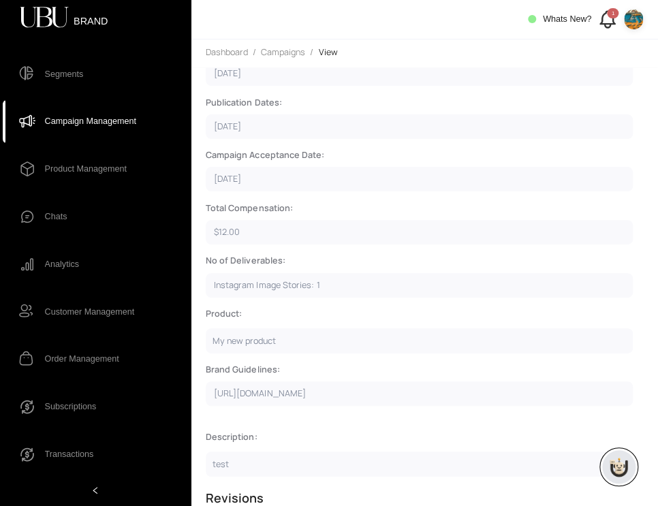
click at [603, 23] on icon at bounding box center [608, 17] width 14 height 12
click at [527, 18] on header "Whats New? 1" at bounding box center [425, 20] width 468 height 40
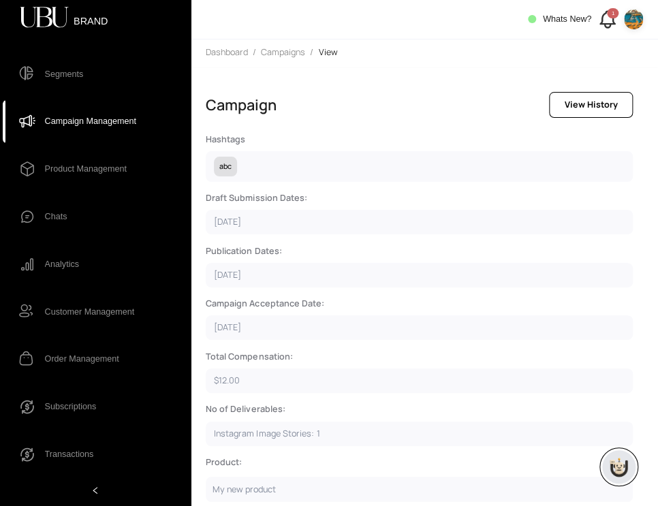
scroll to position [0, 0]
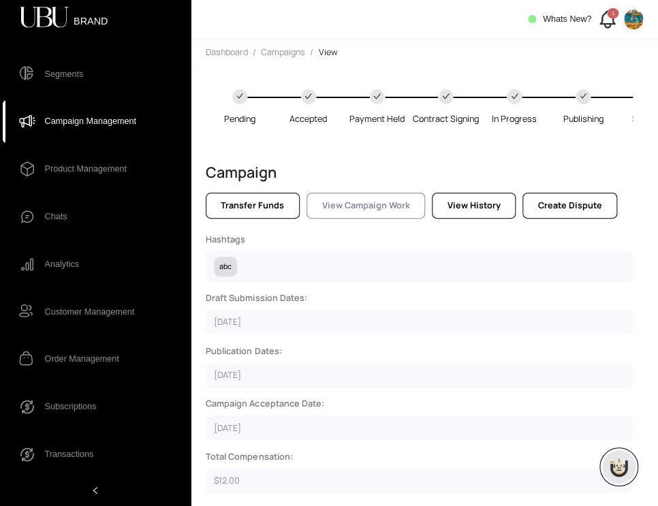
click at [366, 217] on button "View Campaign Work" at bounding box center [366, 206] width 119 height 26
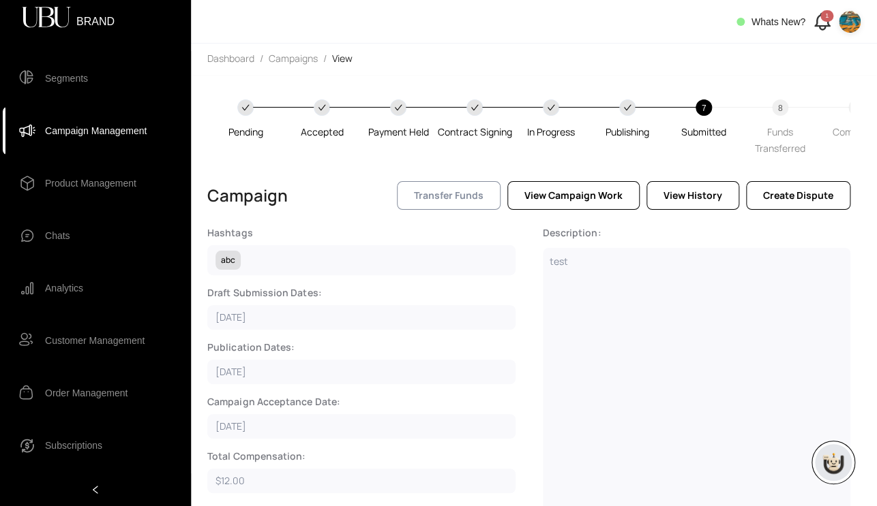
click at [438, 207] on button "Transfer Funds" at bounding box center [449, 195] width 104 height 29
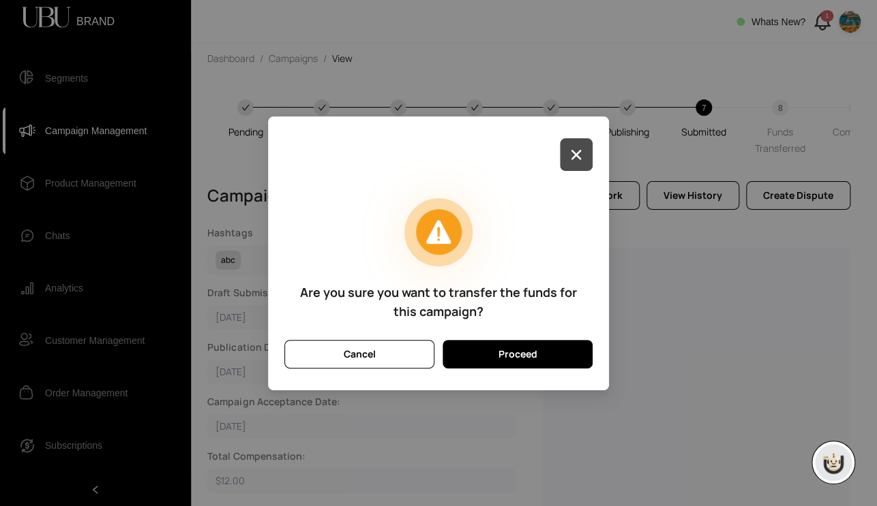
click at [565, 152] on button "button" at bounding box center [576, 154] width 33 height 33
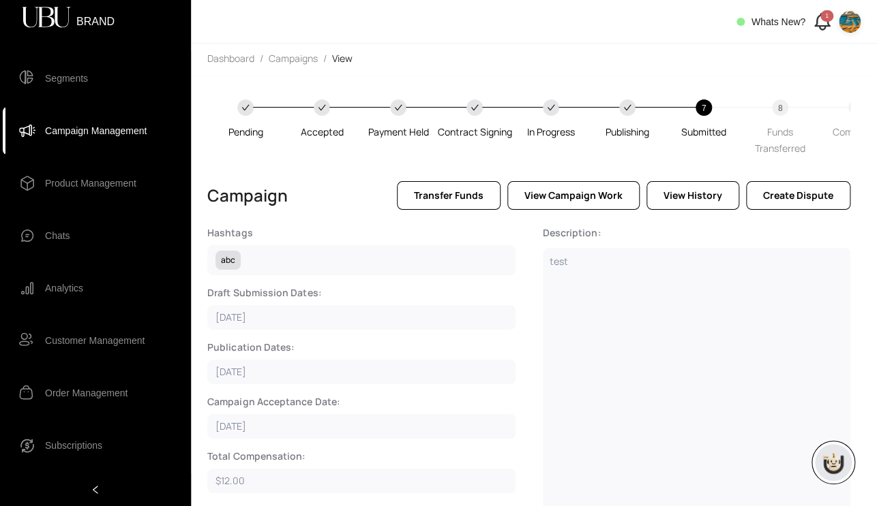
click at [378, 119] on div "Payment Held" at bounding box center [398, 120] width 76 height 41
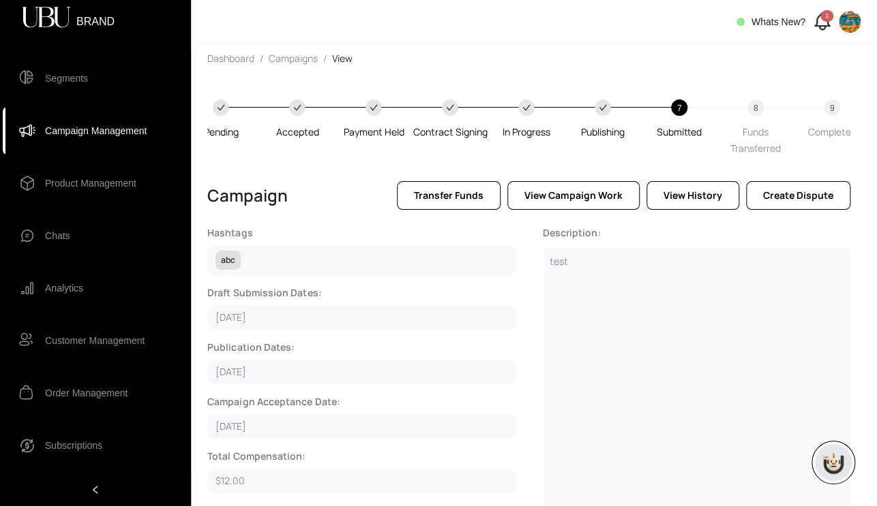
scroll to position [0, 44]
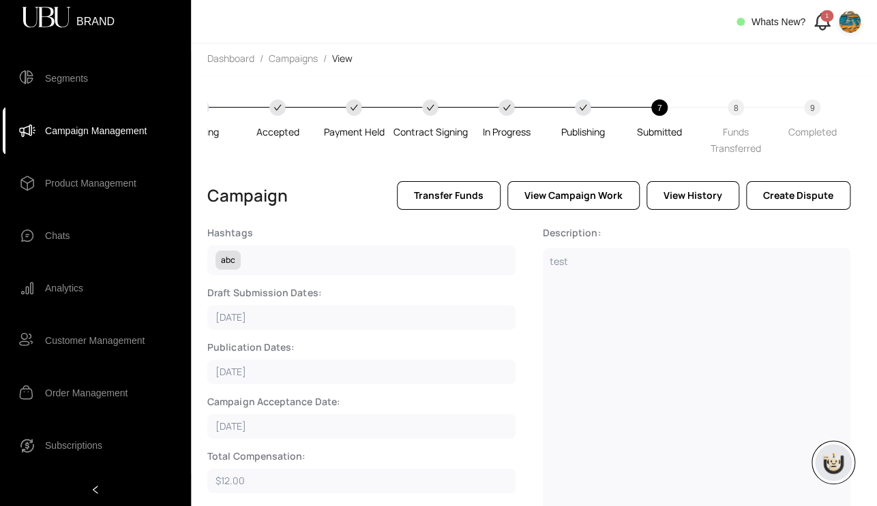
click at [658, 135] on div "Funds Transferred" at bounding box center [735, 140] width 76 height 33
click at [481, 198] on span "Transfer Funds" at bounding box center [449, 195] width 70 height 15
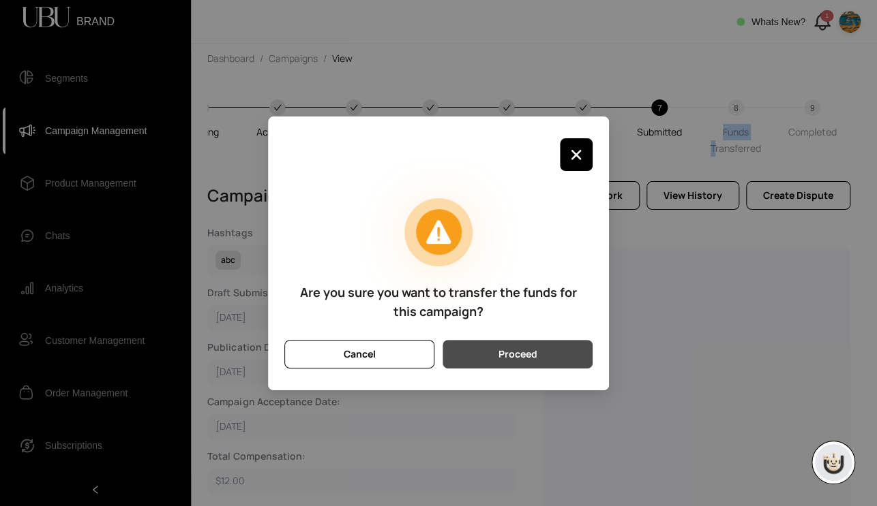
click at [515, 350] on span "Proceed" at bounding box center [517, 354] width 39 height 15
click at [536, 361] on span "Proceed" at bounding box center [517, 354] width 39 height 15
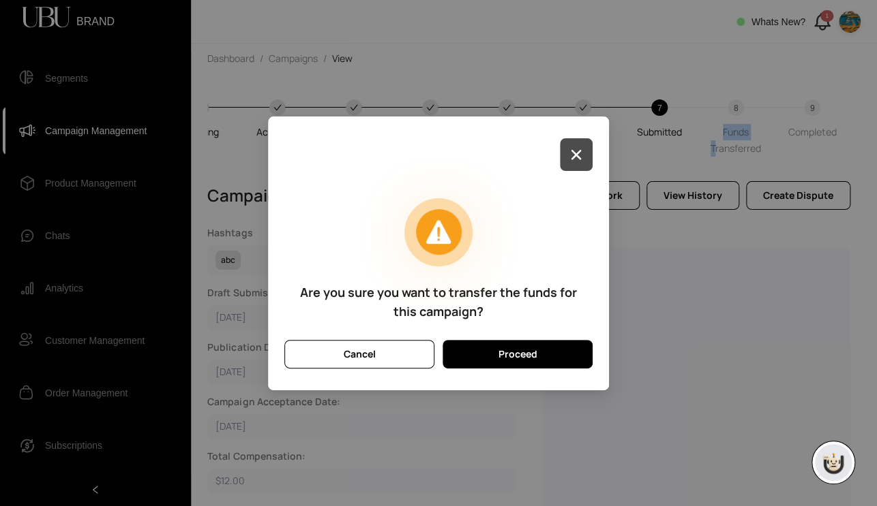
click at [570, 141] on button "button" at bounding box center [576, 154] width 33 height 33
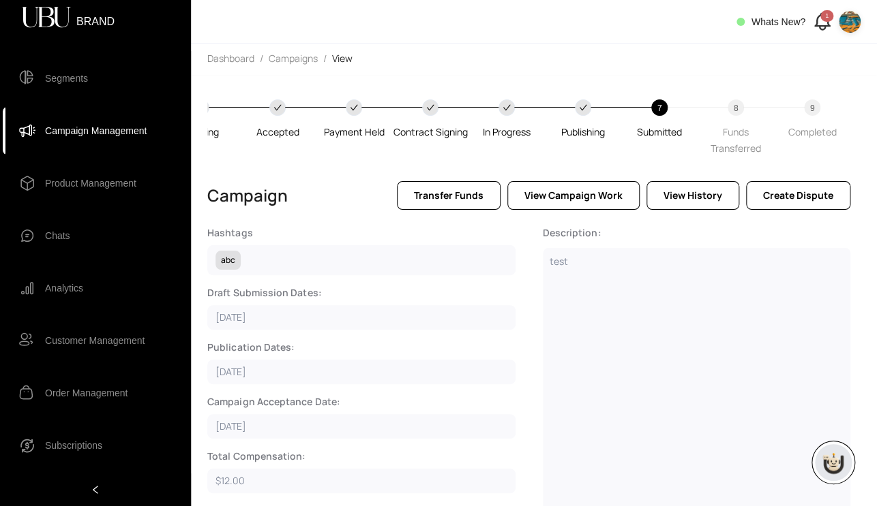
click at [67, 231] on span "Chats" at bounding box center [57, 235] width 25 height 27
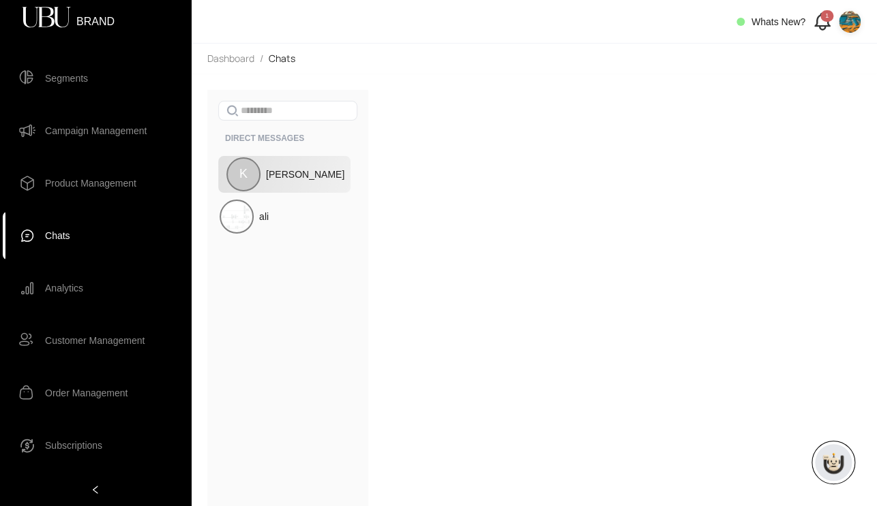
click at [288, 186] on div "K [PERSON_NAME]" at bounding box center [284, 174] width 132 height 37
